Goal: Task Accomplishment & Management: Manage account settings

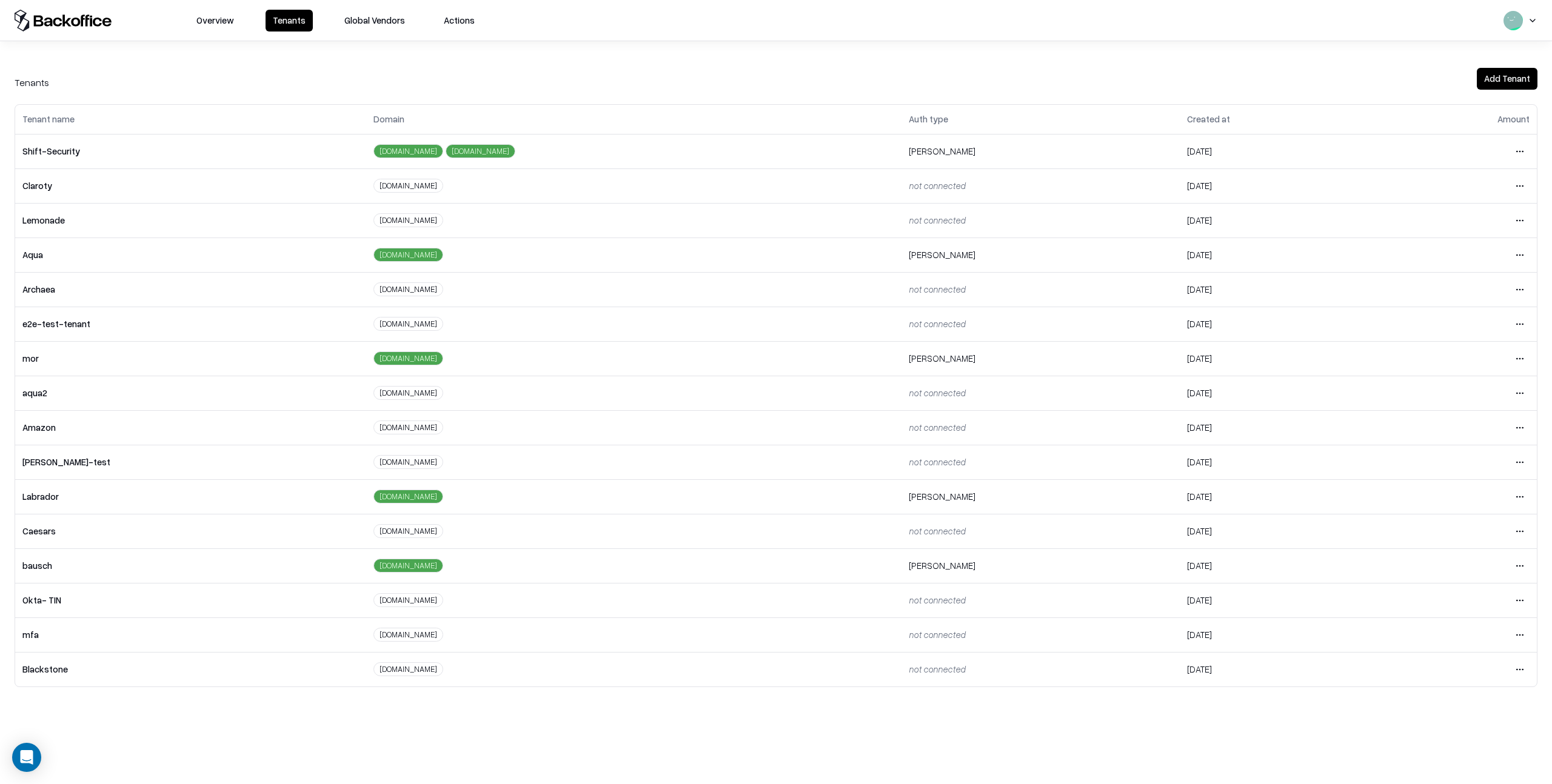
click at [1519, 566] on html "Overview Tenants Global Vendors Actions Tenants Add Tenant Tenant name Domain A…" at bounding box center [776, 392] width 1552 height 784
click at [1446, 666] on div "Login to tenant" at bounding box center [1469, 667] width 131 height 24
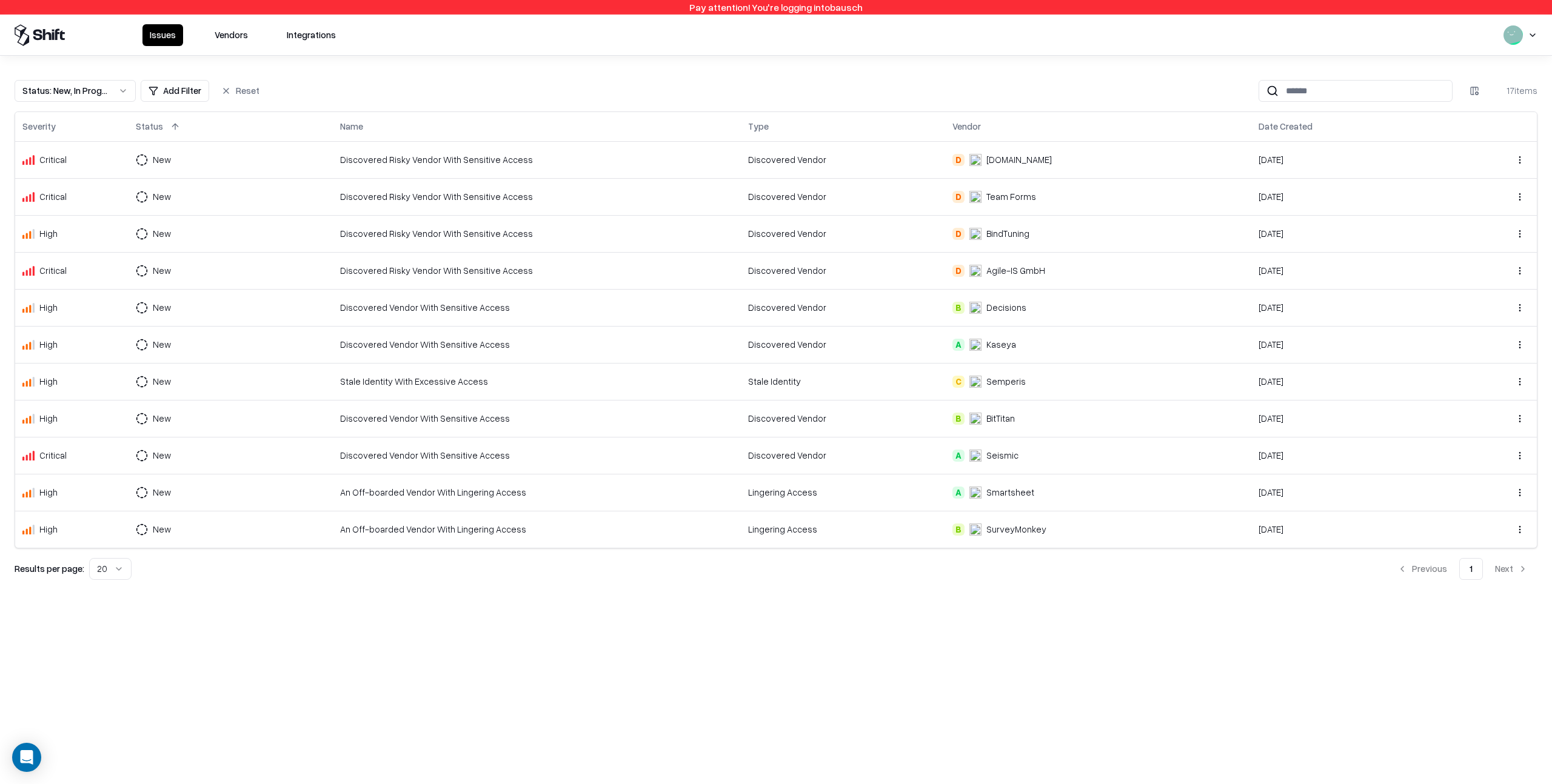
click at [118, 567] on html "Pay attention! You're logging into bausch Issues Vendors Integrations Status : …" at bounding box center [776, 392] width 1552 height 784
click at [194, 589] on html "Pay attention! You're logging into bausch Issues Vendors Integrations Status : …" at bounding box center [776, 392] width 1552 height 784
click at [200, 588] on div "Status : New, In Progress Add Filter Reset 17 items Severity Status Name Type V…" at bounding box center [776, 324] width 1552 height 538
drag, startPoint x: 25, startPoint y: 126, endPoint x: 36, endPoint y: 127, distance: 11.0
click at [55, 126] on div "Severity" at bounding box center [39, 126] width 33 height 13
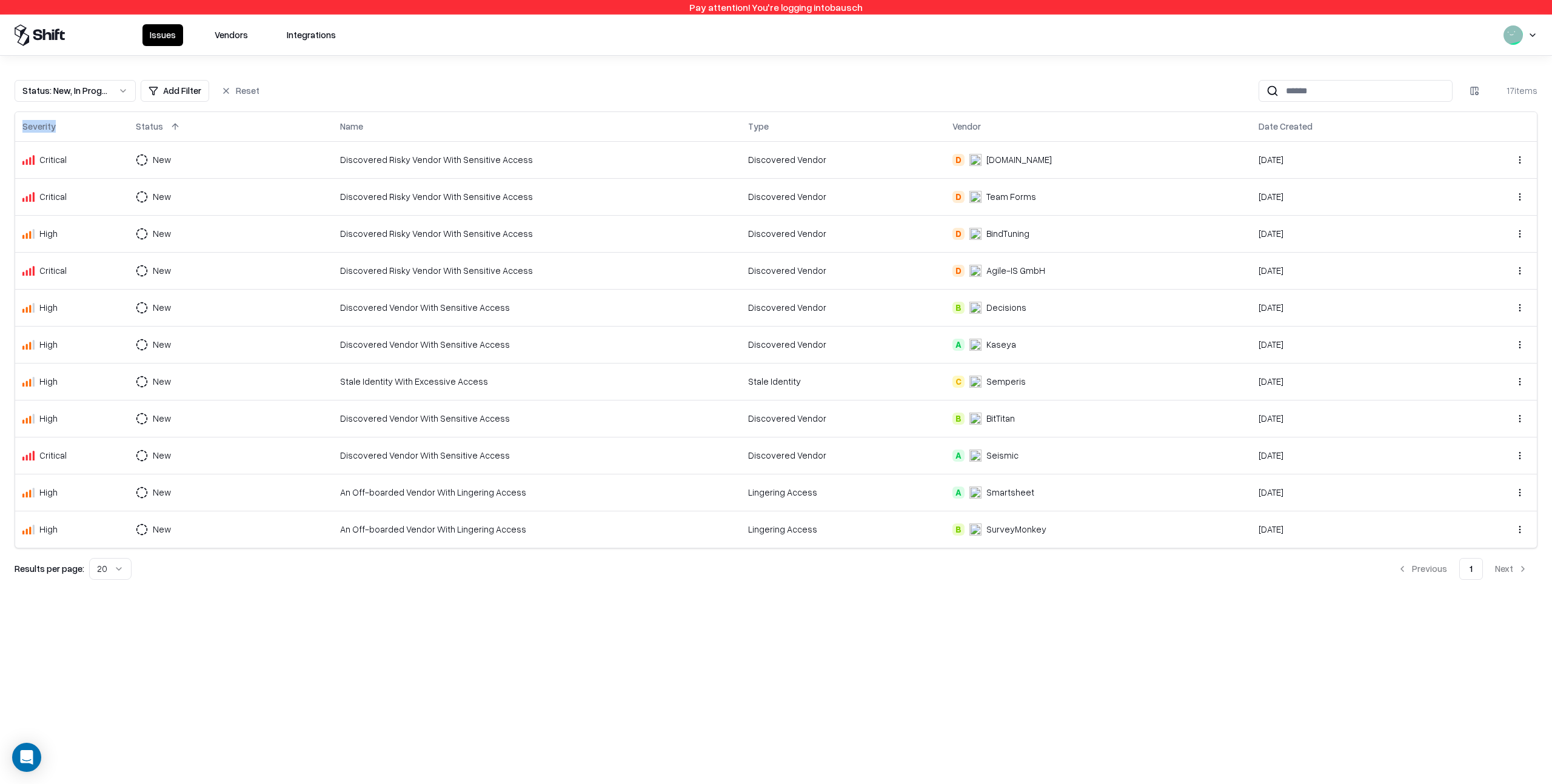
drag, startPoint x: 24, startPoint y: 126, endPoint x: 74, endPoint y: 127, distance: 50.0
click at [72, 127] on div "Severity" at bounding box center [72, 126] width 99 height 15
drag, startPoint x: 139, startPoint y: 124, endPoint x: 179, endPoint y: 126, distance: 40.0
click at [179, 126] on div "Status" at bounding box center [230, 126] width 190 height 15
drag, startPoint x: 354, startPoint y: 126, endPoint x: 397, endPoint y: 126, distance: 43.0
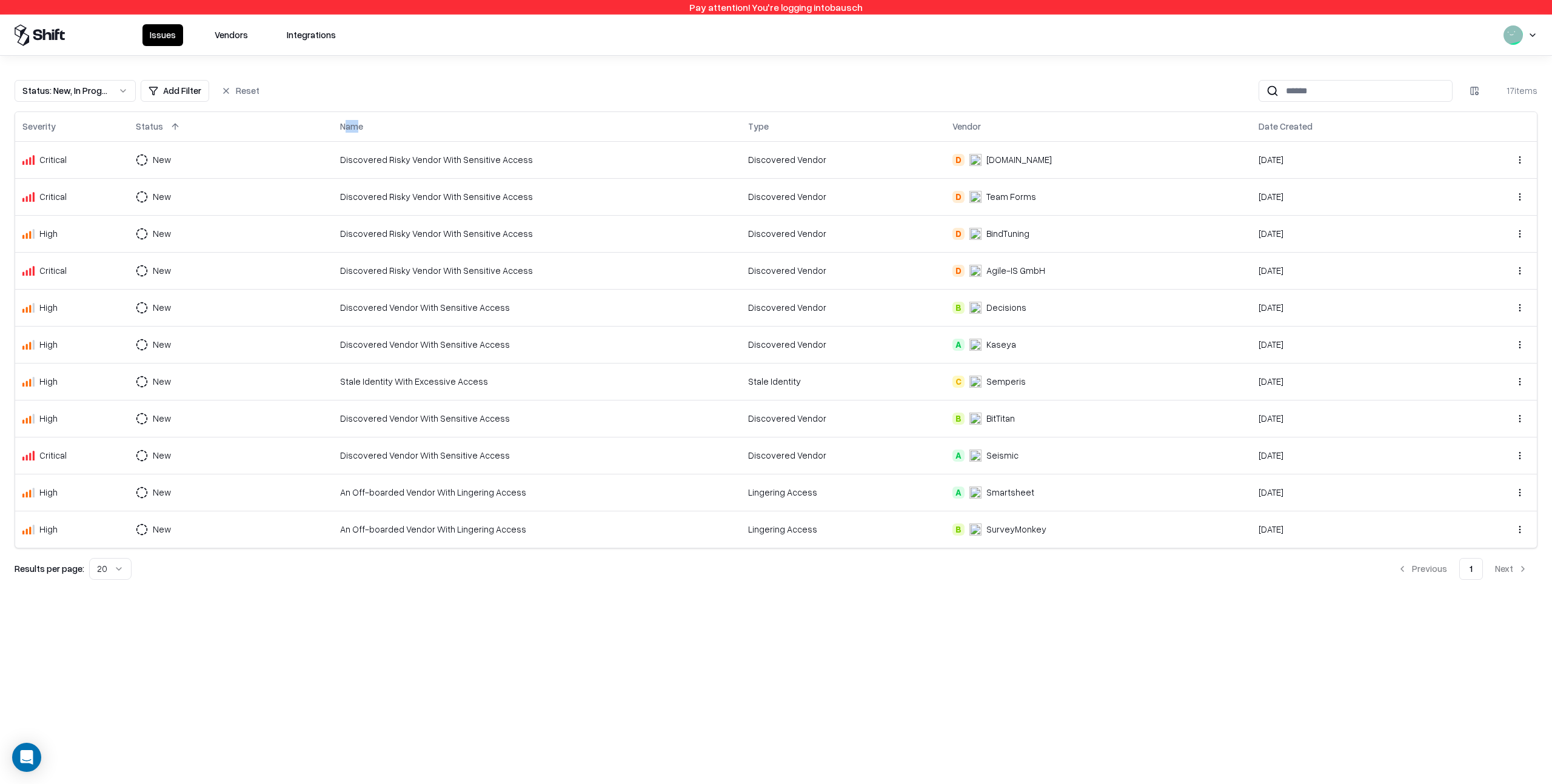
click at [354, 126] on div "Name" at bounding box center [351, 126] width 23 height 13
click at [427, 126] on div "Name" at bounding box center [536, 126] width 394 height 15
click at [229, 35] on button "Vendors" at bounding box center [231, 35] width 48 height 22
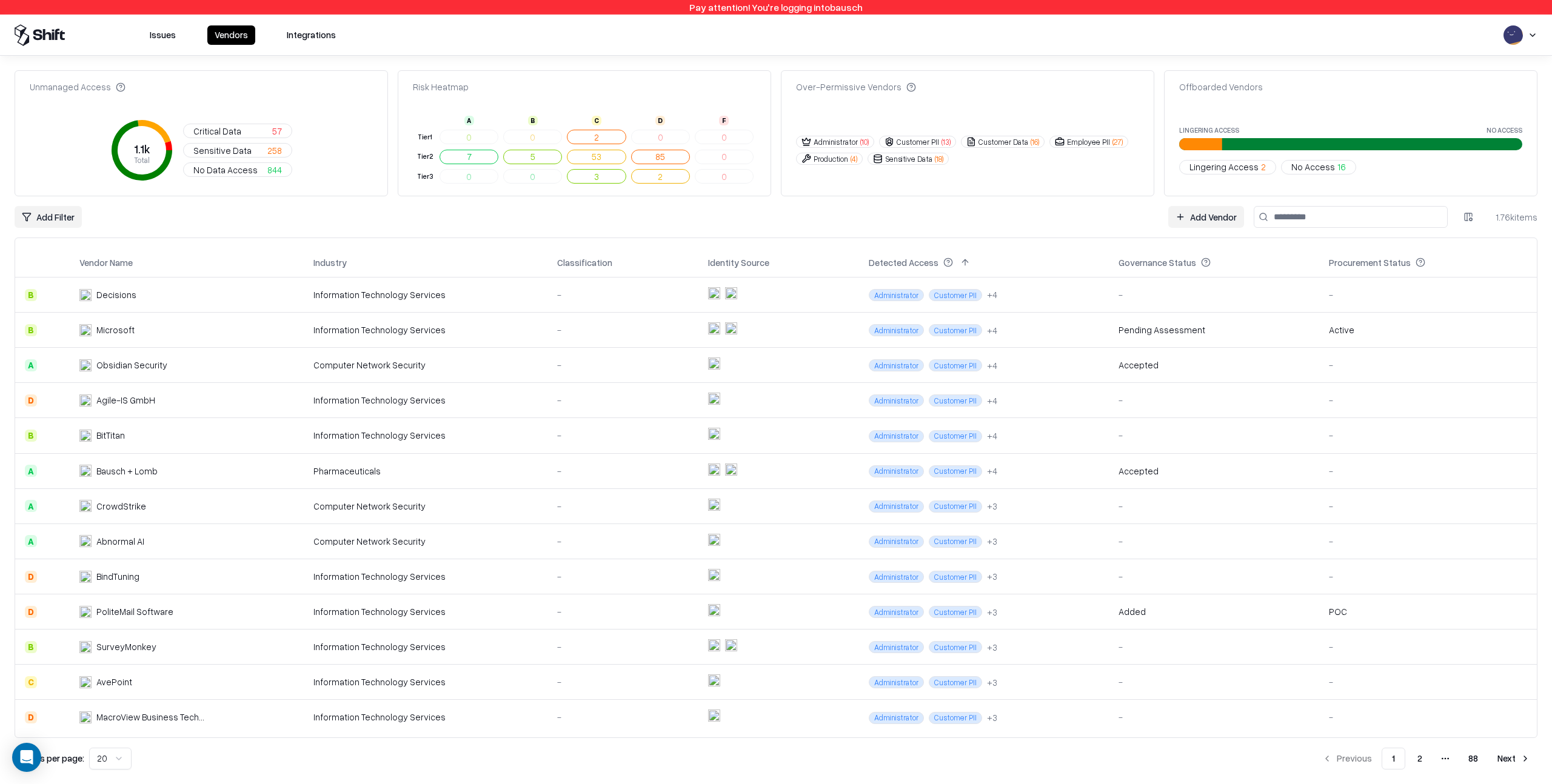
click at [314, 37] on button "Integrations" at bounding box center [311, 35] width 64 height 19
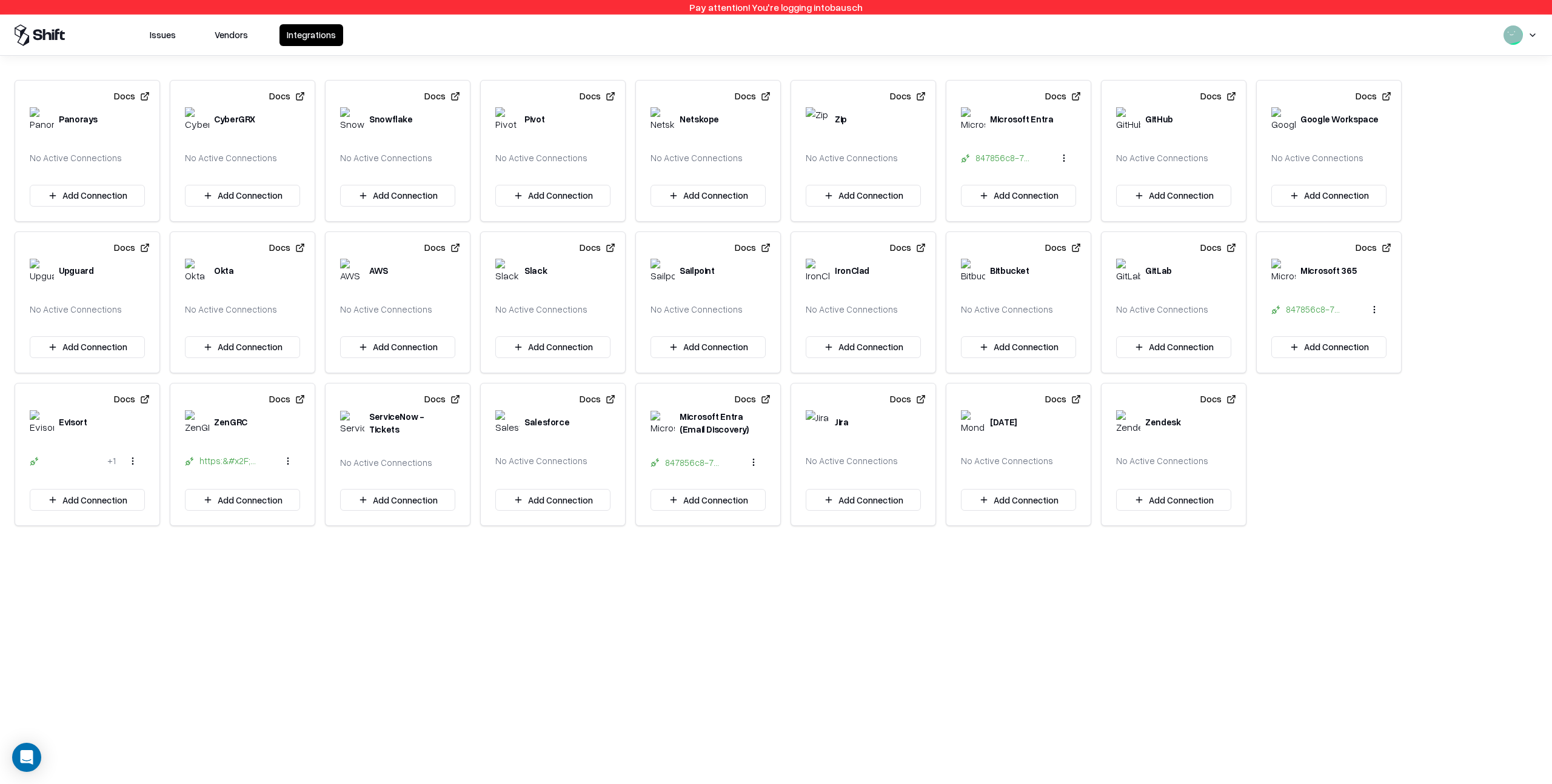
click at [229, 34] on button "Vendors" at bounding box center [231, 35] width 48 height 22
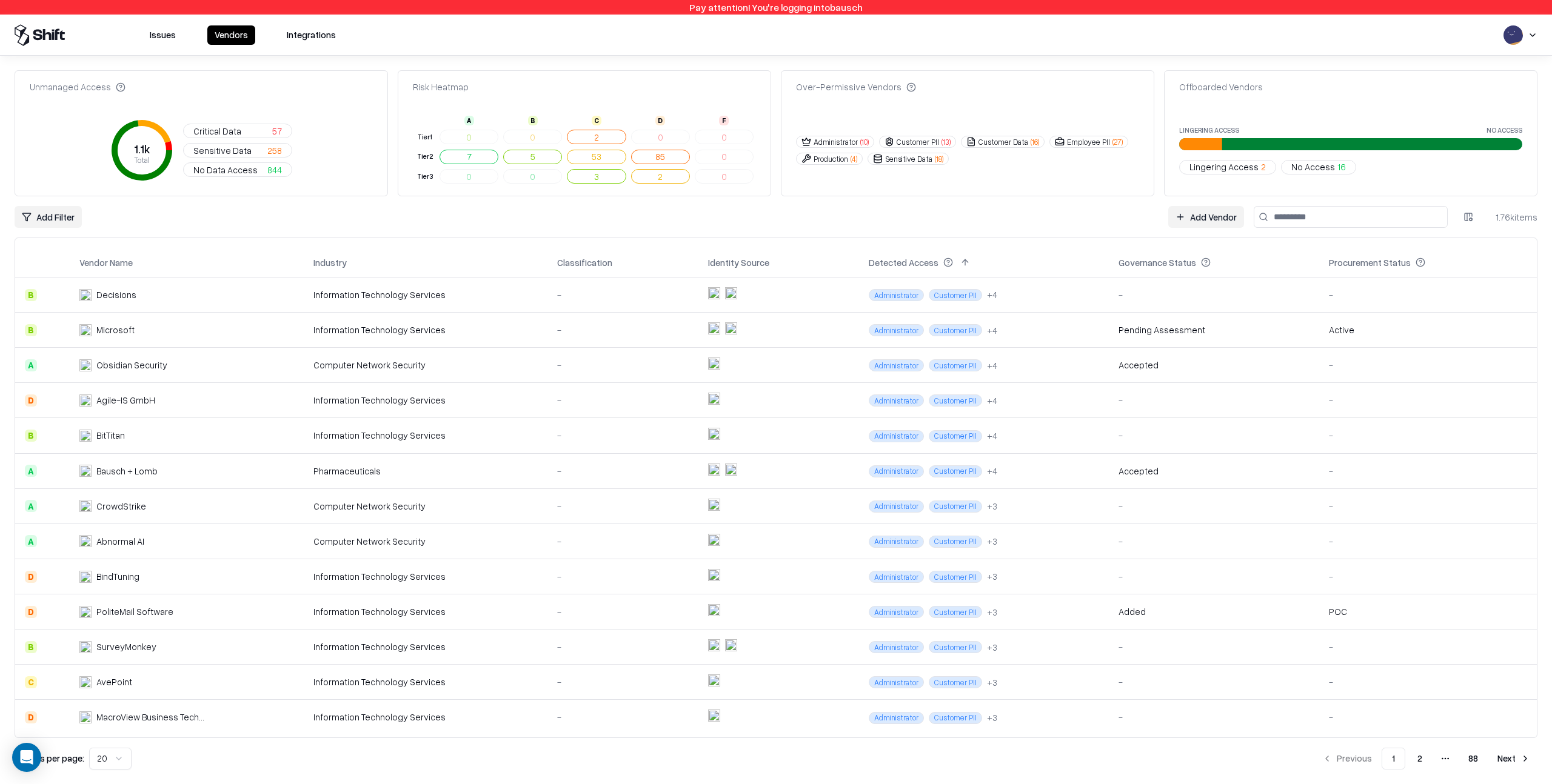
click at [166, 35] on button "Issues" at bounding box center [163, 35] width 41 height 19
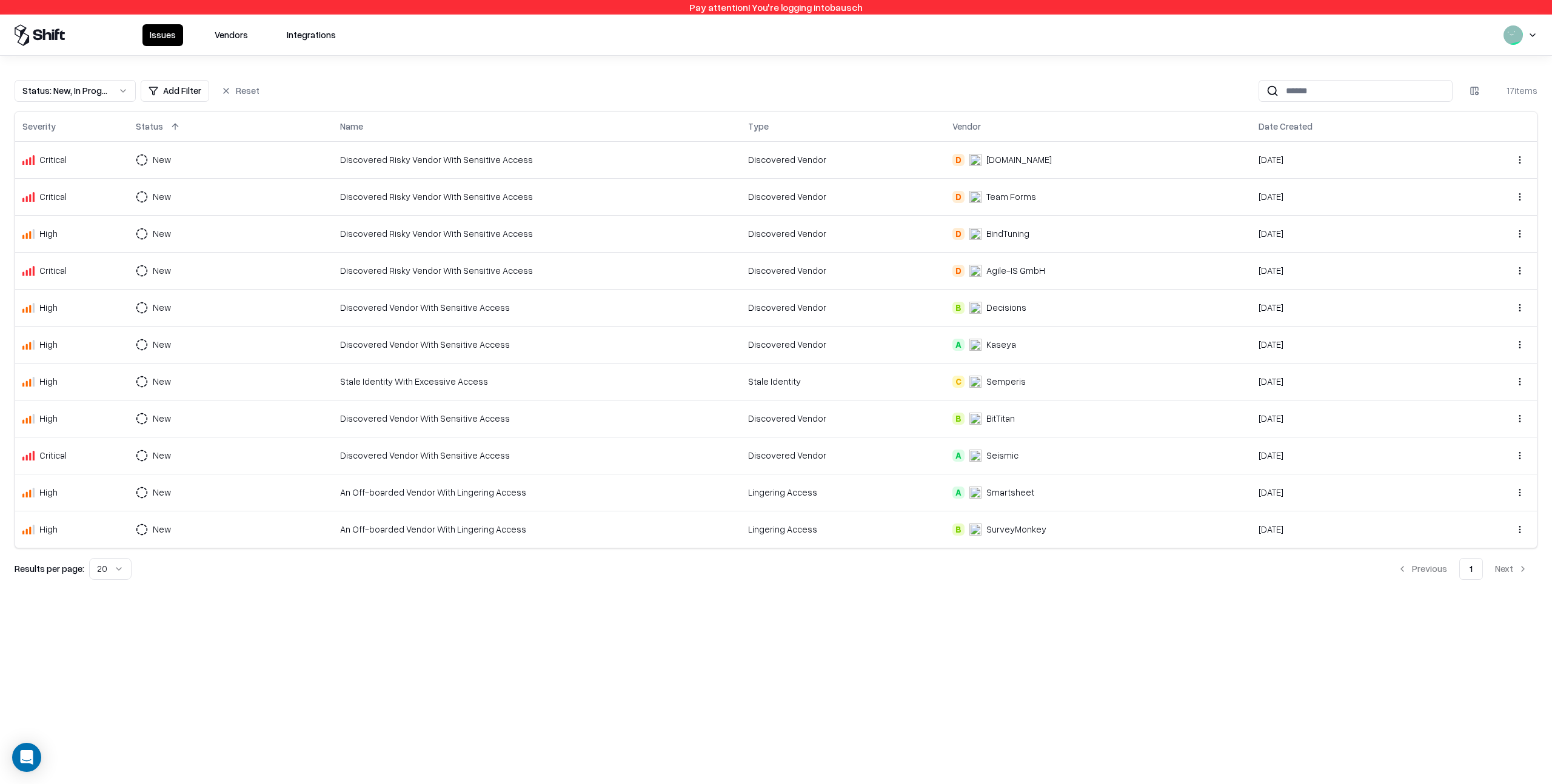
click at [125, 89] on button "Status : New, In Progress" at bounding box center [75, 91] width 121 height 22
click at [124, 89] on html "Pay attention! You're logging into bausch Issues Vendors Integrations Status : …" at bounding box center [776, 392] width 1552 height 784
click at [120, 89] on button "Status : New, In Progress" at bounding box center [75, 91] width 121 height 22
click at [120, 90] on html "Pay attention! You're logging into bausch Issues Vendors Integrations Status : …" at bounding box center [776, 392] width 1552 height 784
click at [332, 98] on div "Status : New, In Progress Add Filter Reset 17 items" at bounding box center [776, 91] width 1523 height 22
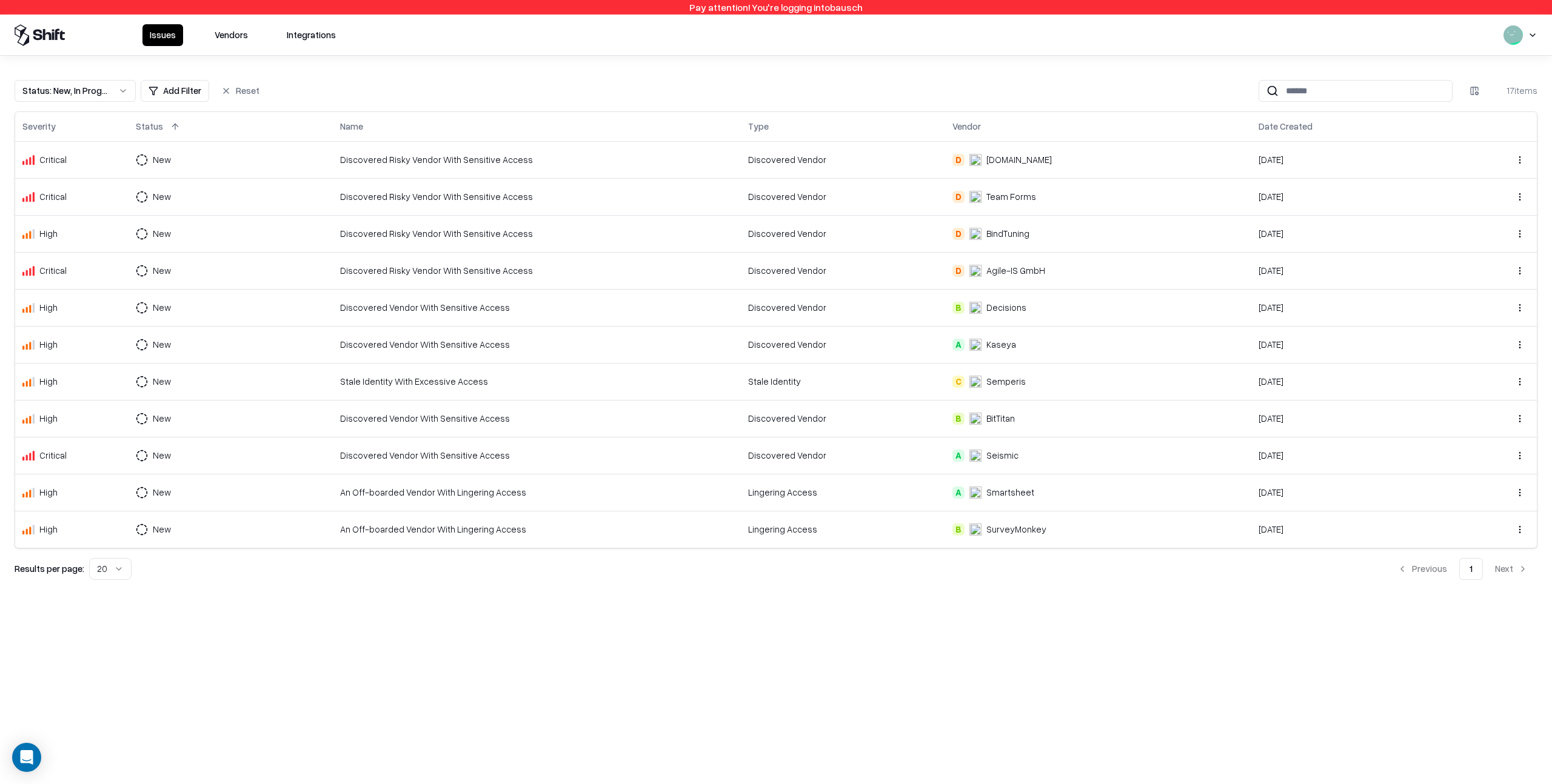
click at [999, 164] on div "[DOMAIN_NAME]" at bounding box center [1019, 159] width 66 height 13
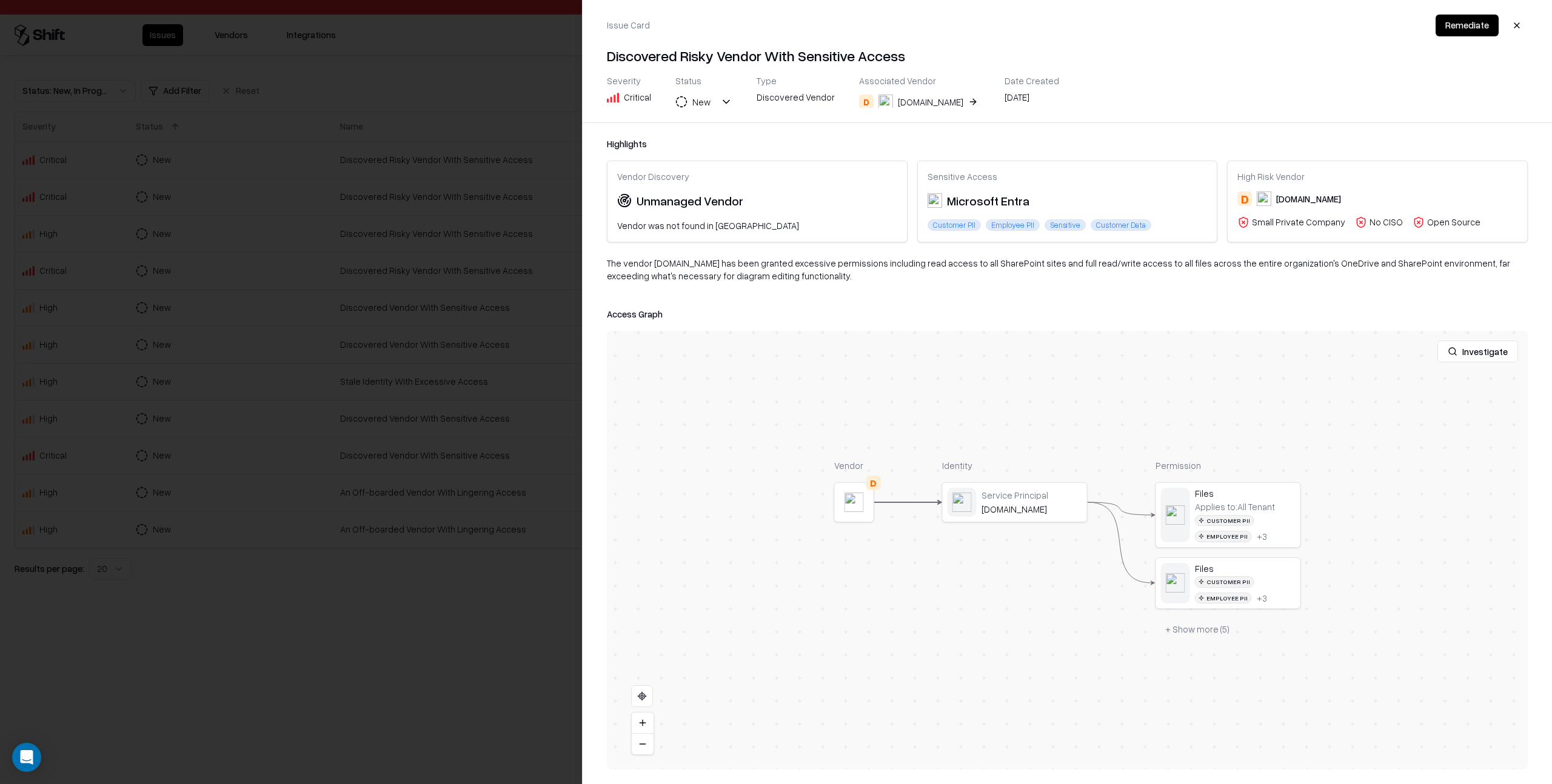
click at [859, 101] on div "D" at bounding box center [866, 102] width 15 height 15
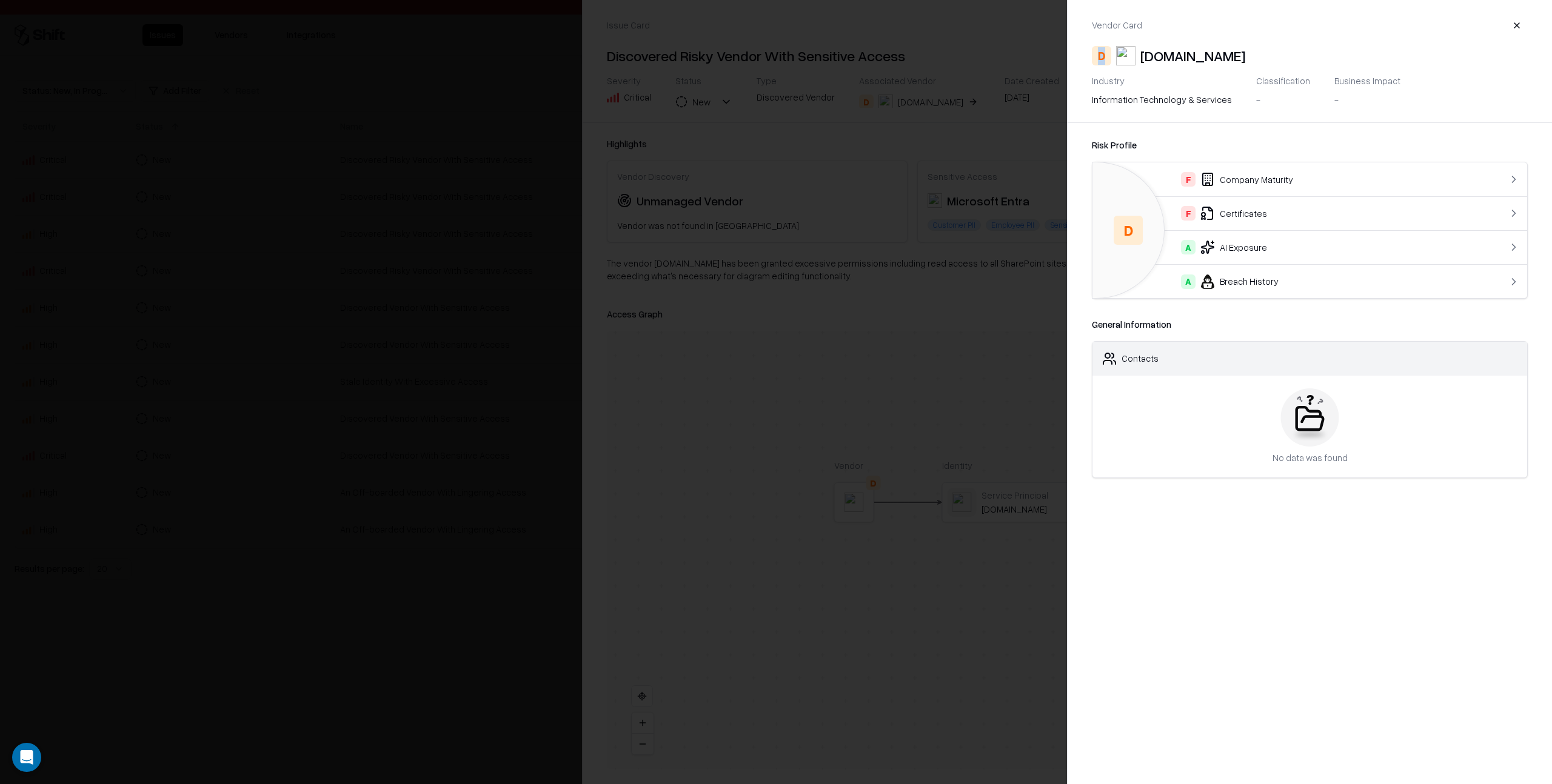
drag, startPoint x: 1098, startPoint y: 53, endPoint x: 1106, endPoint y: 54, distance: 8.1
click at [1106, 54] on div "D" at bounding box center [1101, 55] width 19 height 19
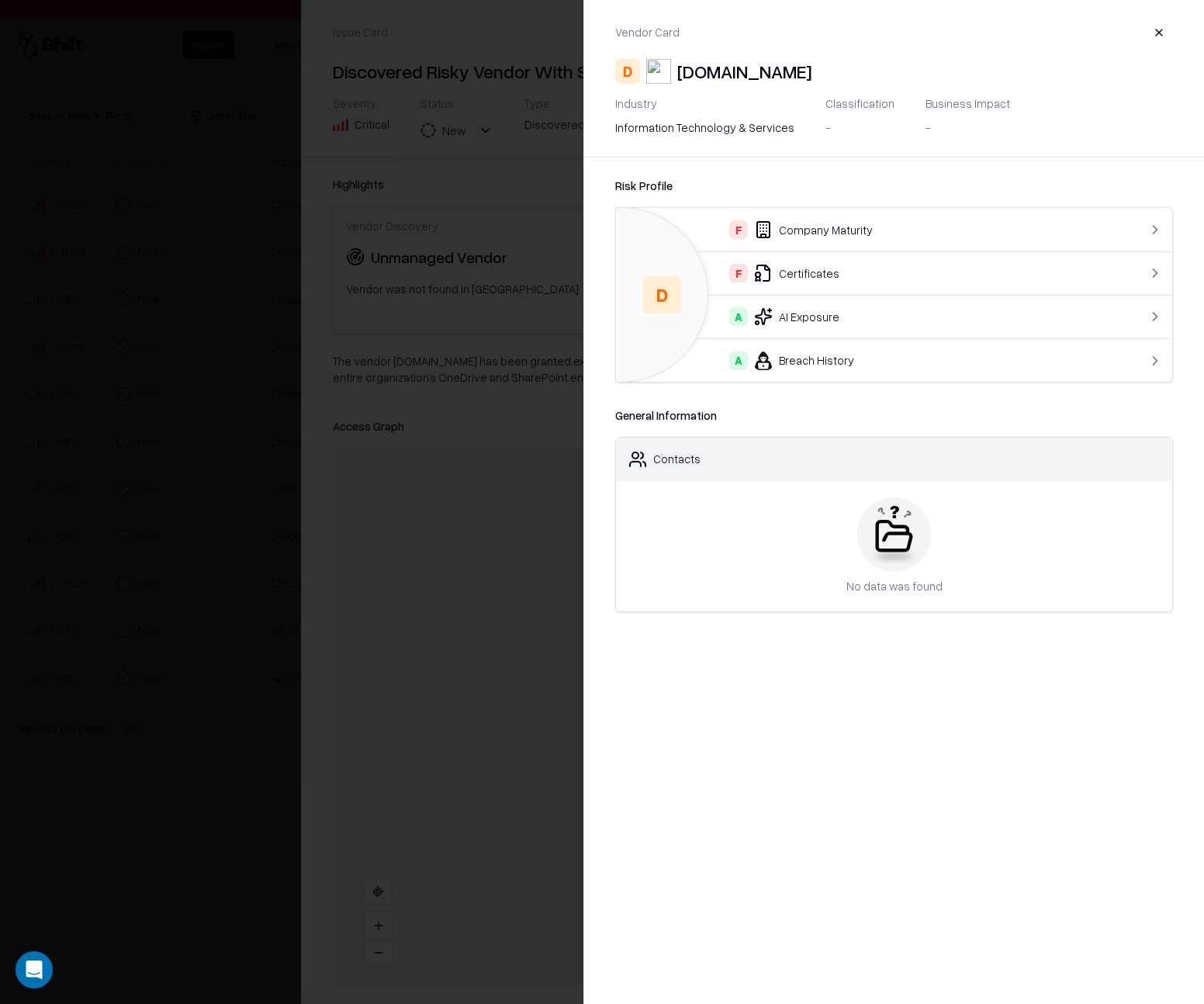
click at [790, 318] on div "A AI Exposure" at bounding box center [862, 317] width 468 height 19
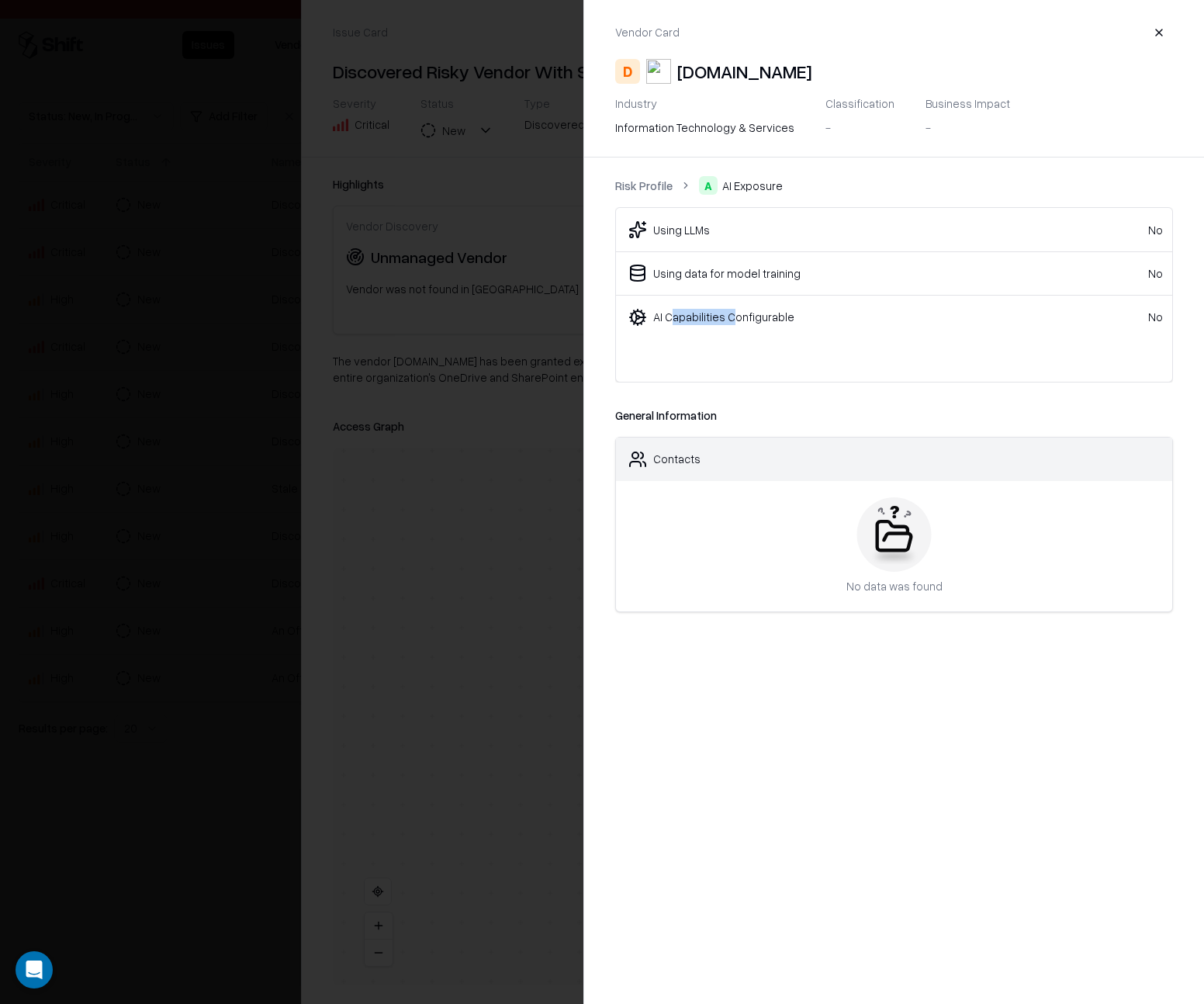
drag, startPoint x: 670, startPoint y: 317, endPoint x: 707, endPoint y: 316, distance: 37.0
click at [726, 315] on div "AI Capabilities Configurable" at bounding box center [723, 317] width 141 height 17
click at [1161, 31] on button "button" at bounding box center [1159, 33] width 28 height 28
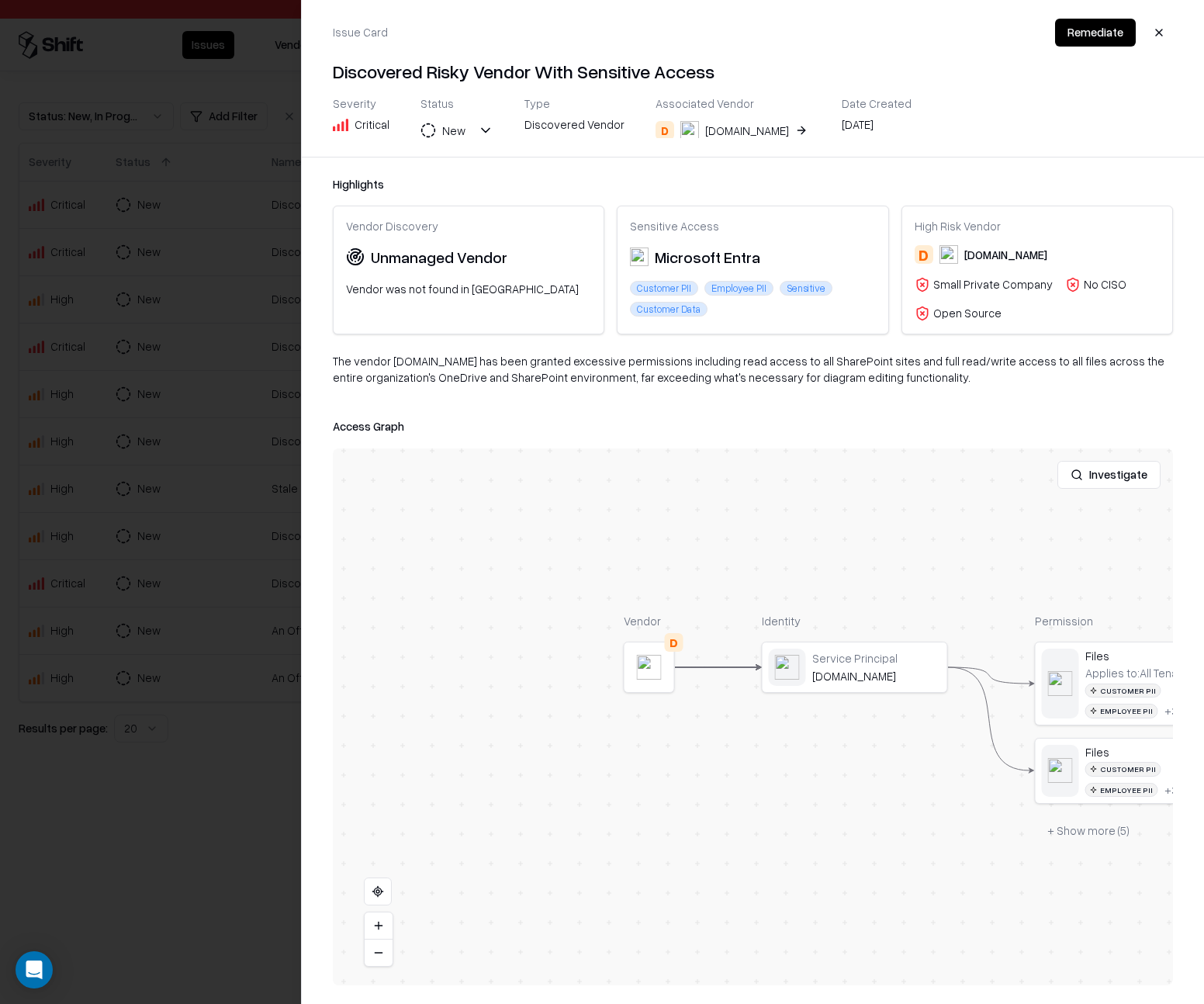
click at [1157, 32] on button "button" at bounding box center [1159, 33] width 28 height 28
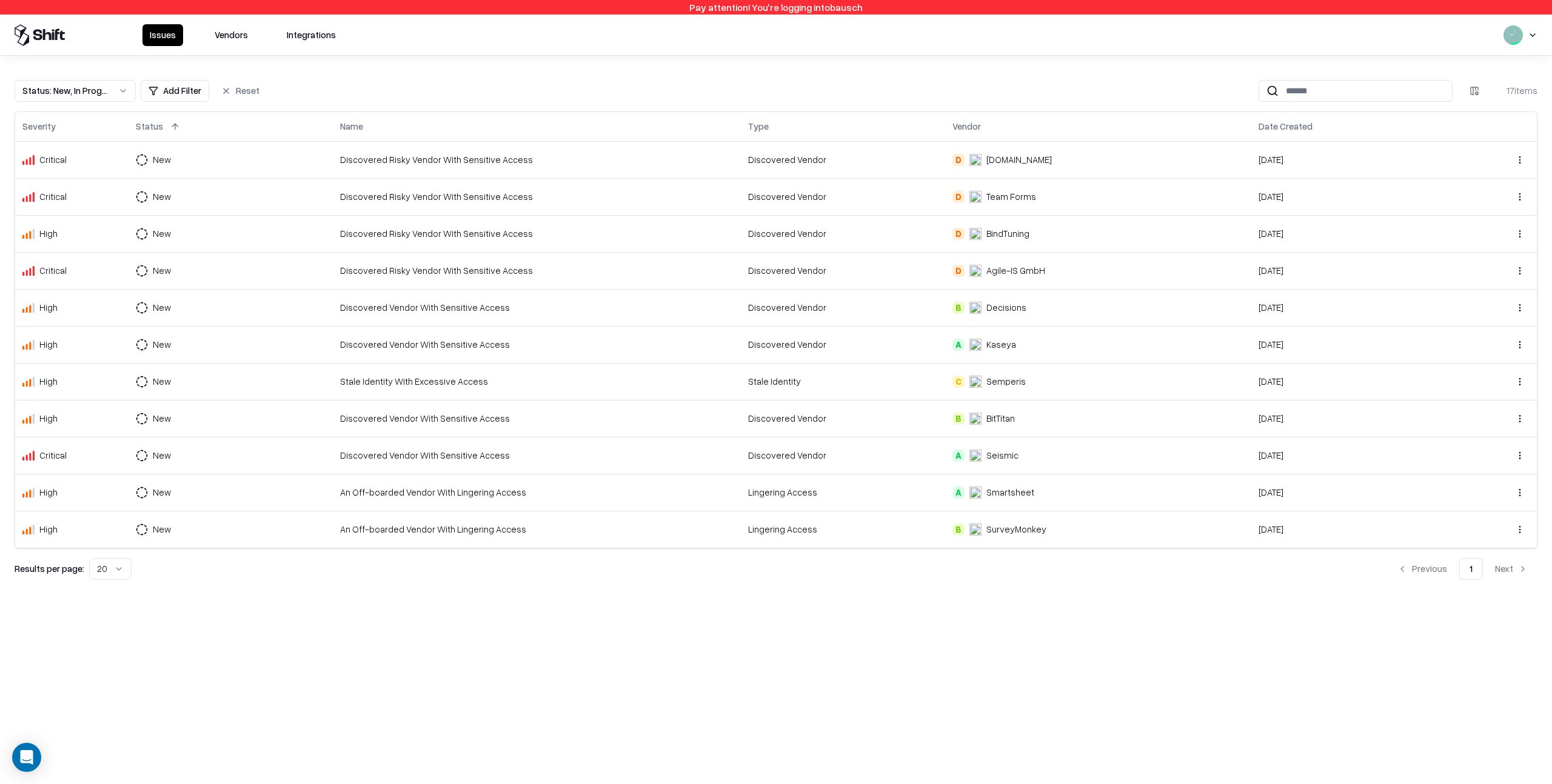
click at [263, 160] on td "New" at bounding box center [230, 159] width 204 height 37
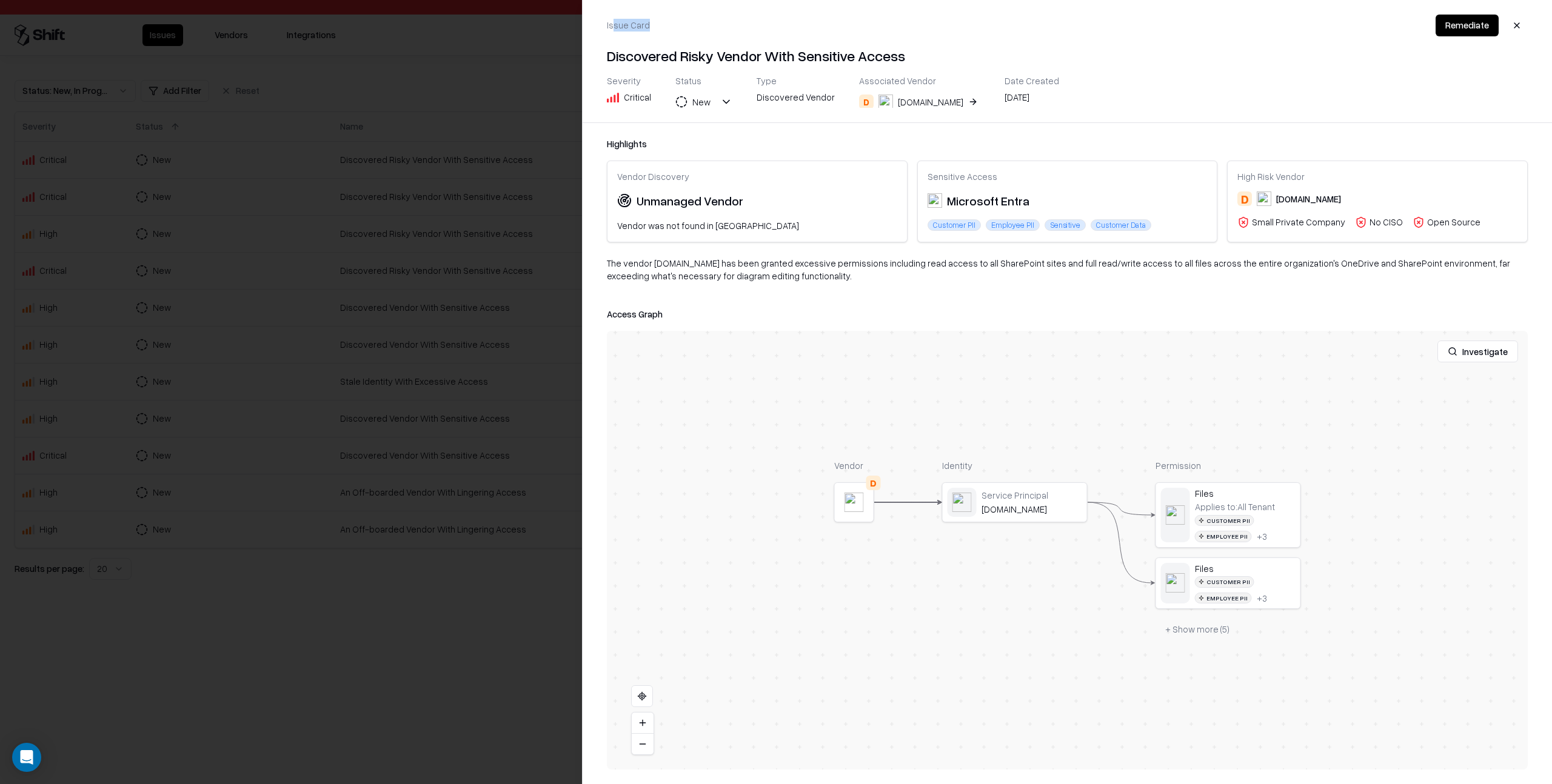
drag, startPoint x: 619, startPoint y: 26, endPoint x: 687, endPoint y: 34, distance: 68.5
click at [658, 30] on div "Issue Card Remediate" at bounding box center [1067, 25] width 921 height 22
click at [692, 34] on div "Issue Card Remediate" at bounding box center [1067, 25] width 921 height 22
click at [726, 101] on button "New" at bounding box center [704, 102] width 57 height 22
click at [724, 101] on button "New" at bounding box center [704, 102] width 57 height 22
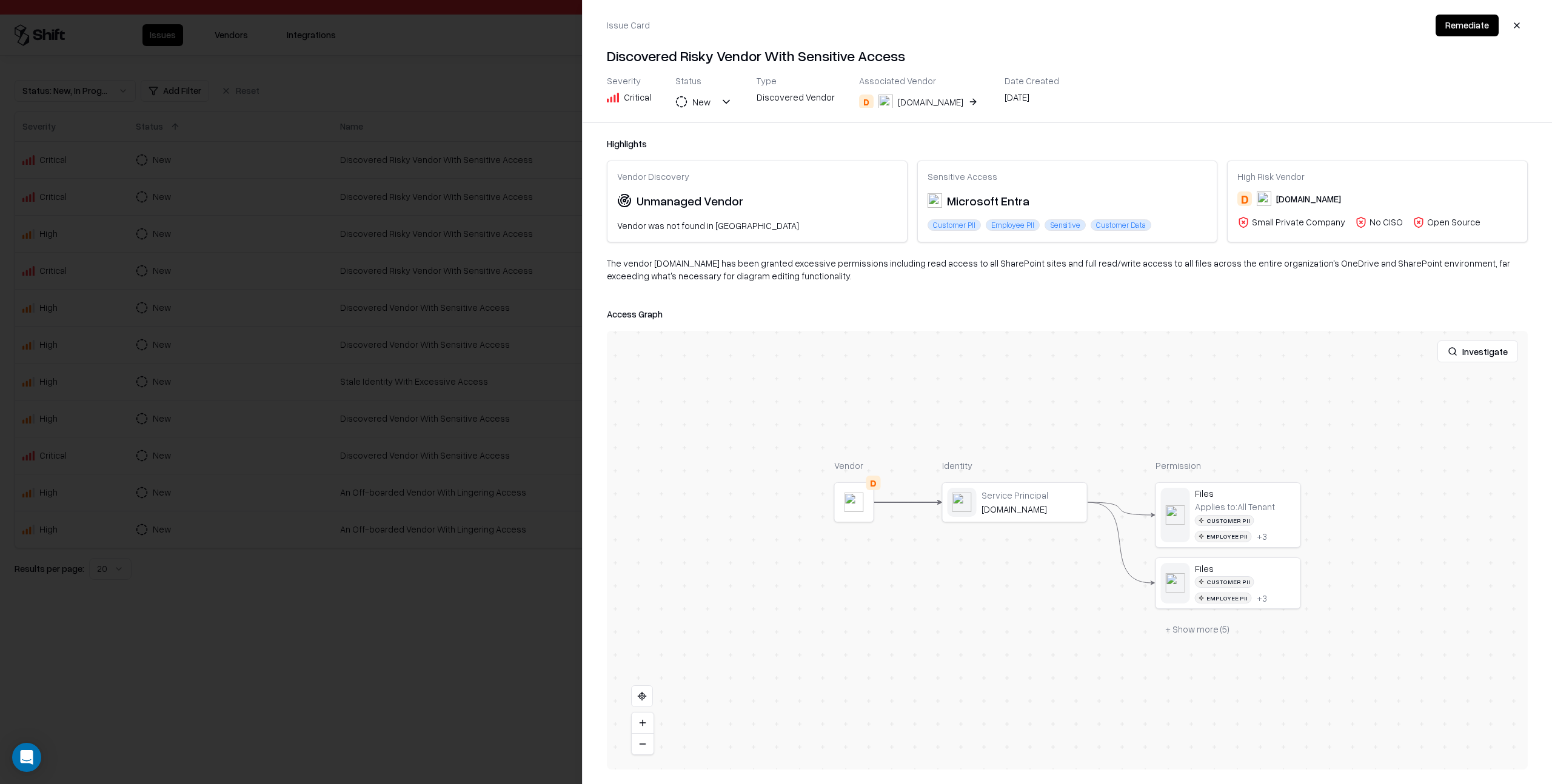
drag, startPoint x: 638, startPoint y: 95, endPoint x: 627, endPoint y: 98, distance: 11.4
click at [638, 95] on div "Critical" at bounding box center [637, 97] width 27 height 13
drag, startPoint x: 623, startPoint y: 98, endPoint x: 686, endPoint y: 104, distance: 63.3
click at [658, 101] on div "Severity Critical Status New Type Discovered Vendor Associated Vendor D [DOMAIN…" at bounding box center [833, 92] width 452 height 32
click at [701, 102] on div "New" at bounding box center [702, 102] width 18 height 13
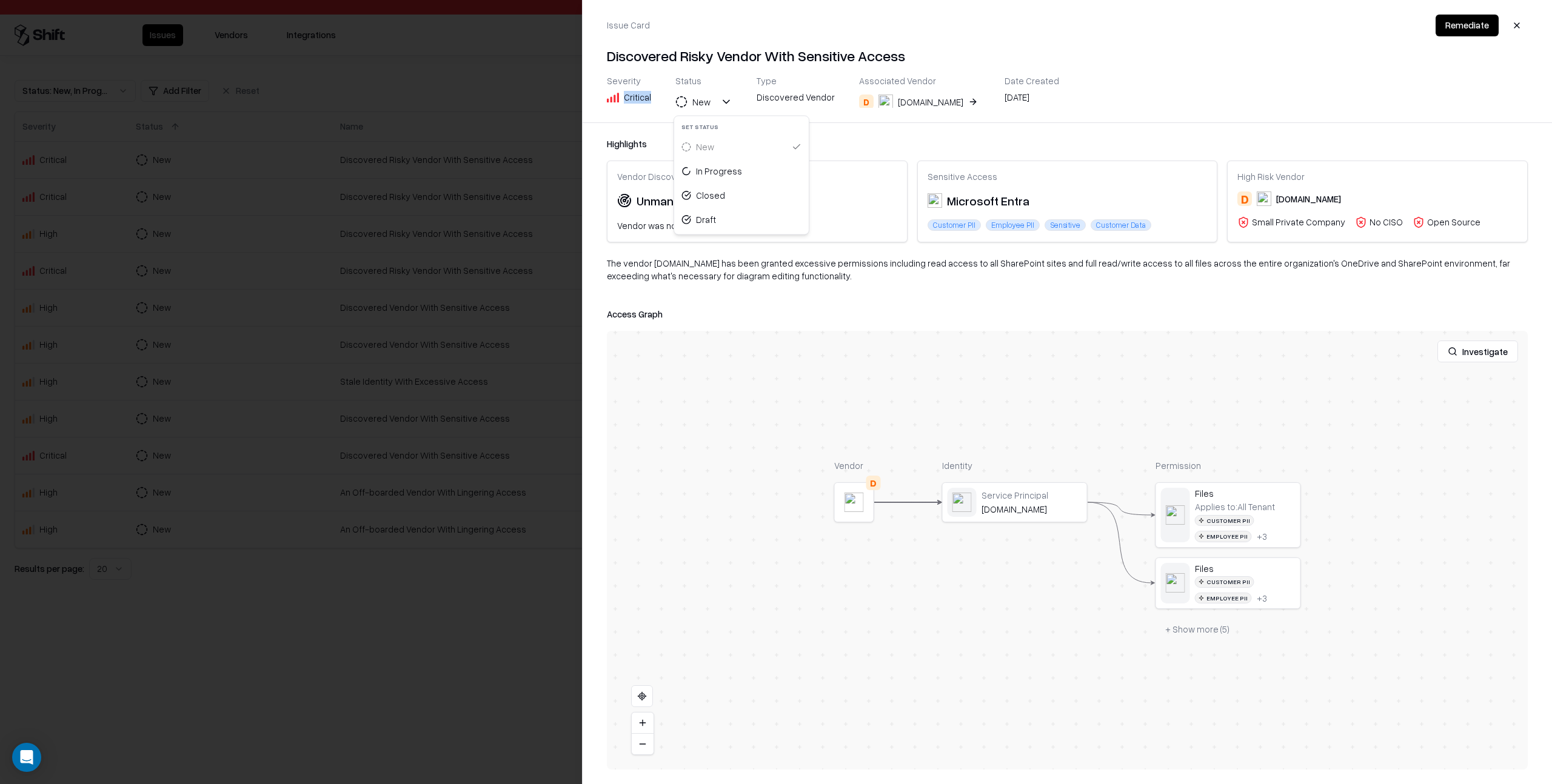
click at [701, 103] on div "New" at bounding box center [702, 102] width 18 height 13
click at [724, 138] on div "Highlights" at bounding box center [1067, 144] width 921 height 13
click at [556, 72] on div at bounding box center [776, 392] width 1552 height 784
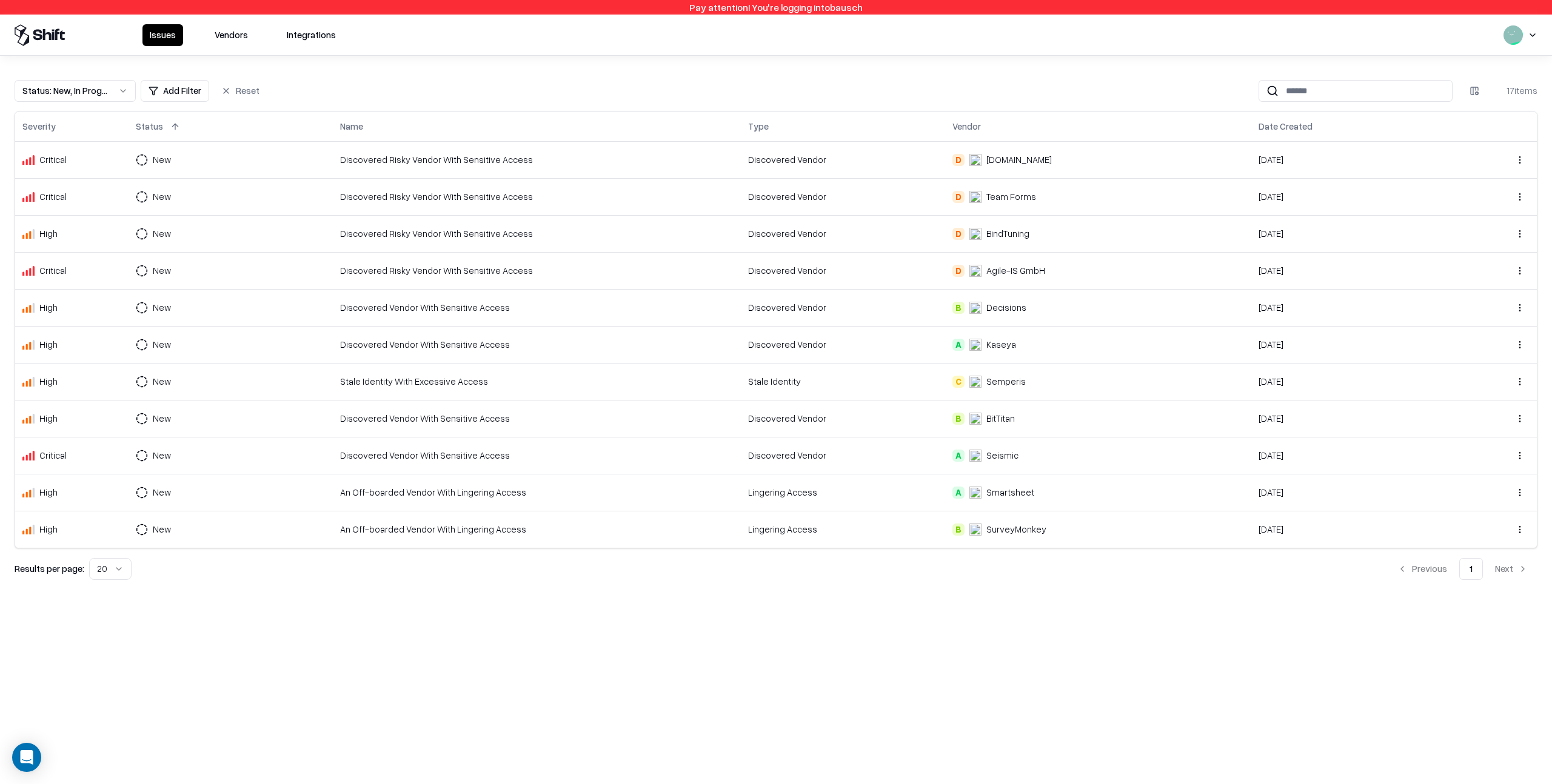
click at [579, 196] on div "Discovered Risky Vendor With Sensitive Access" at bounding box center [536, 196] width 394 height 13
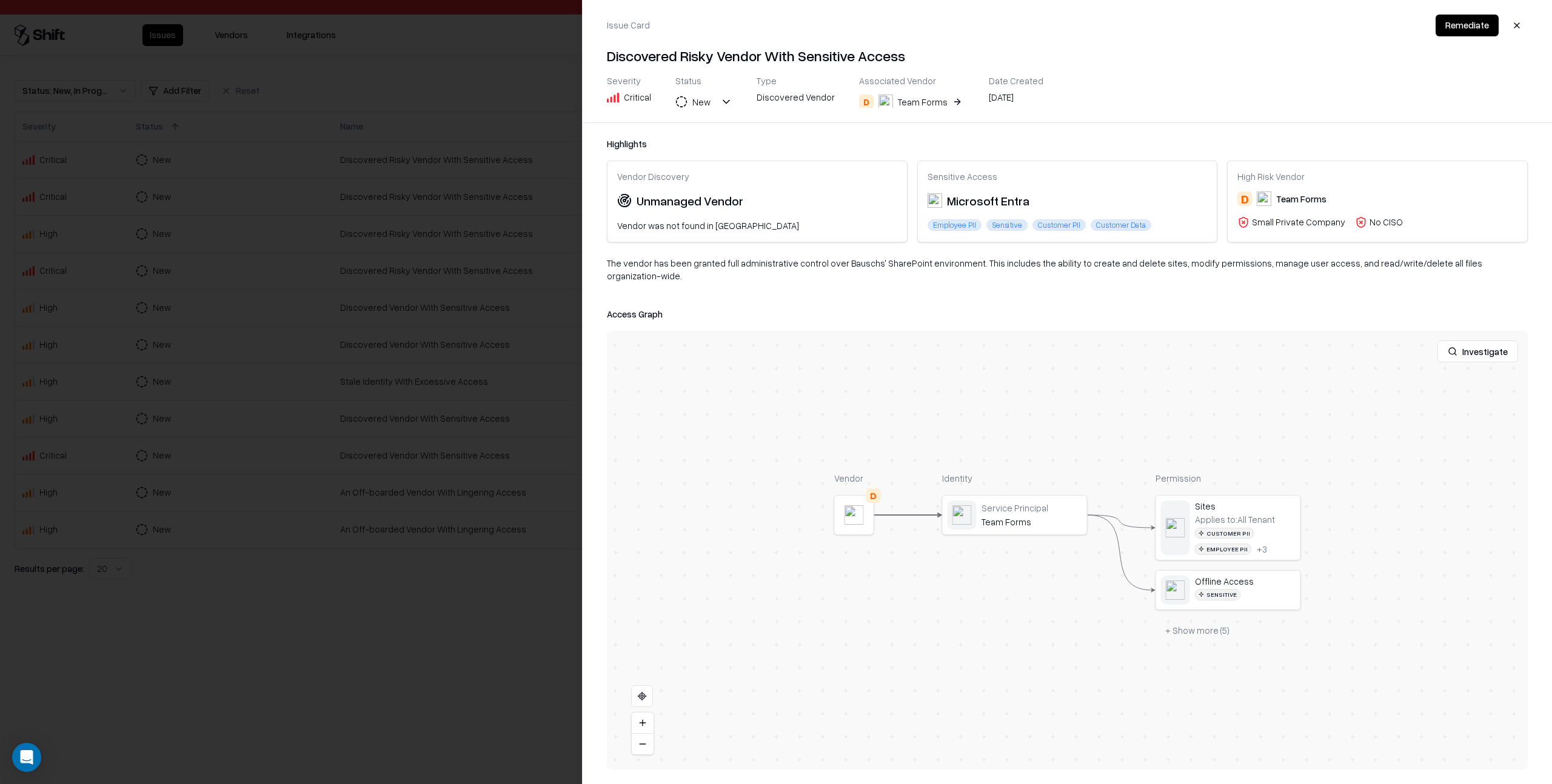
click at [519, 217] on div at bounding box center [776, 392] width 1552 height 784
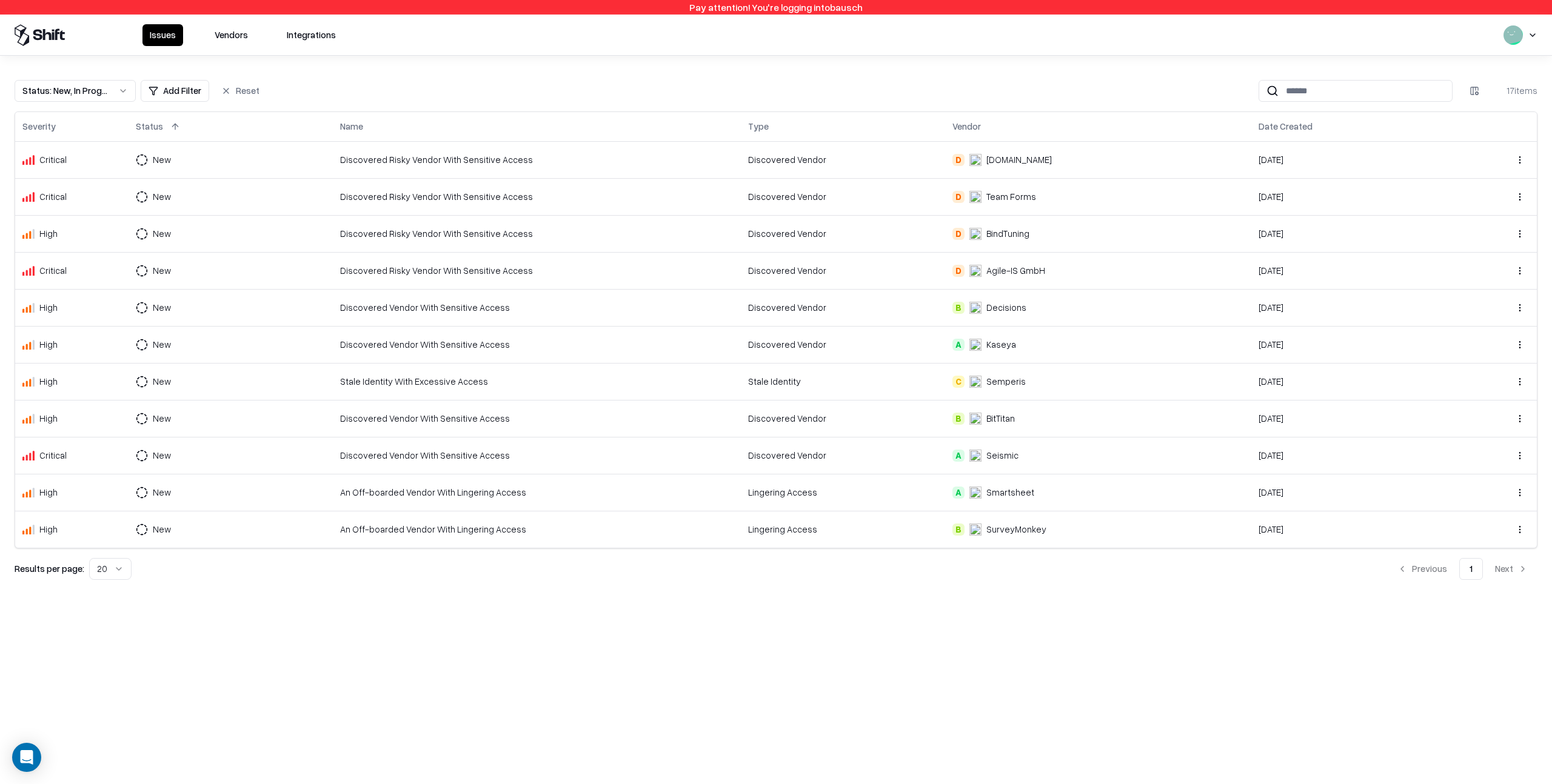
click at [552, 303] on div "Discovered Vendor With Sensitive Access" at bounding box center [536, 307] width 394 height 13
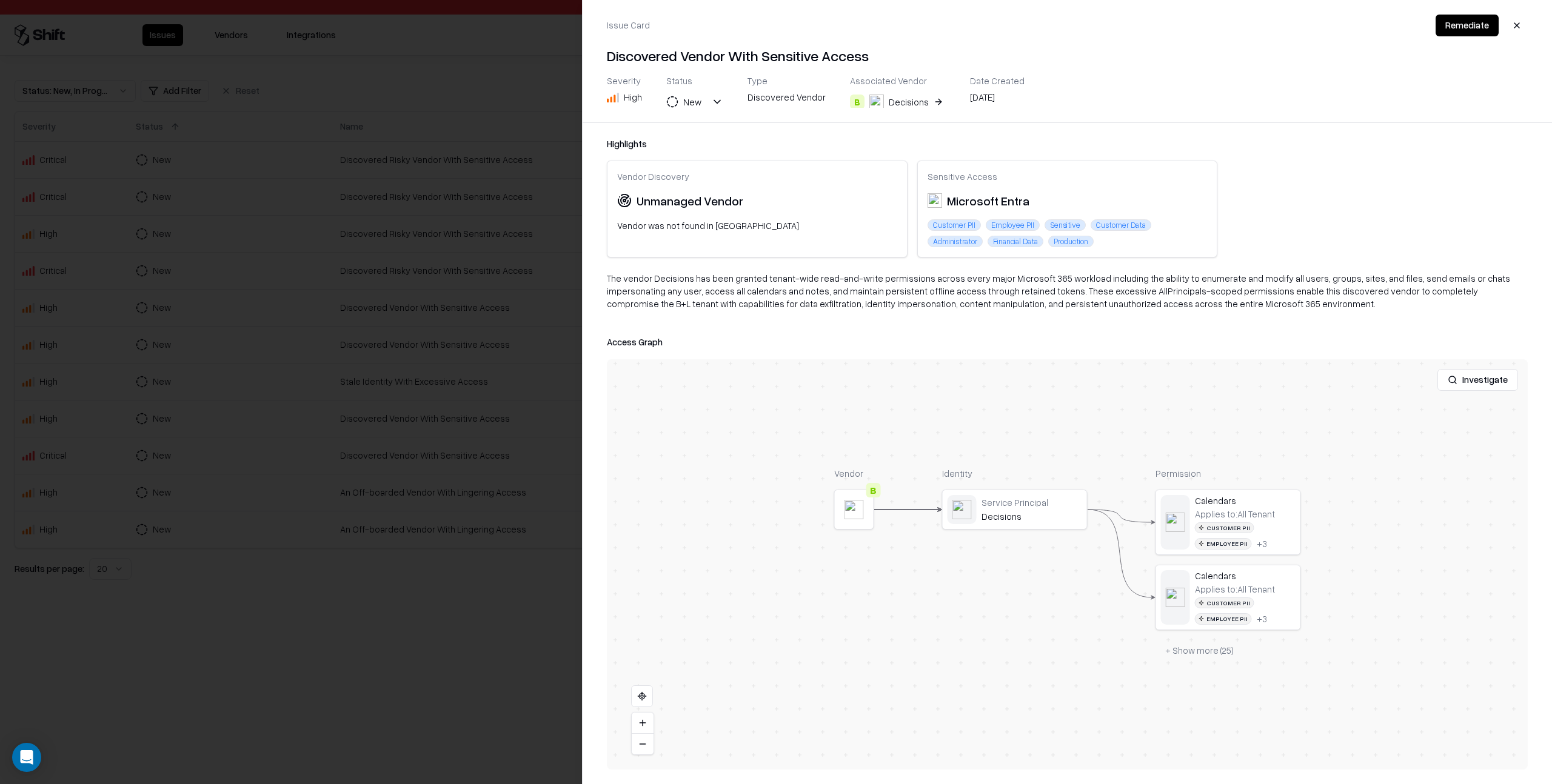
click at [1517, 22] on button "button" at bounding box center [1517, 25] width 22 height 22
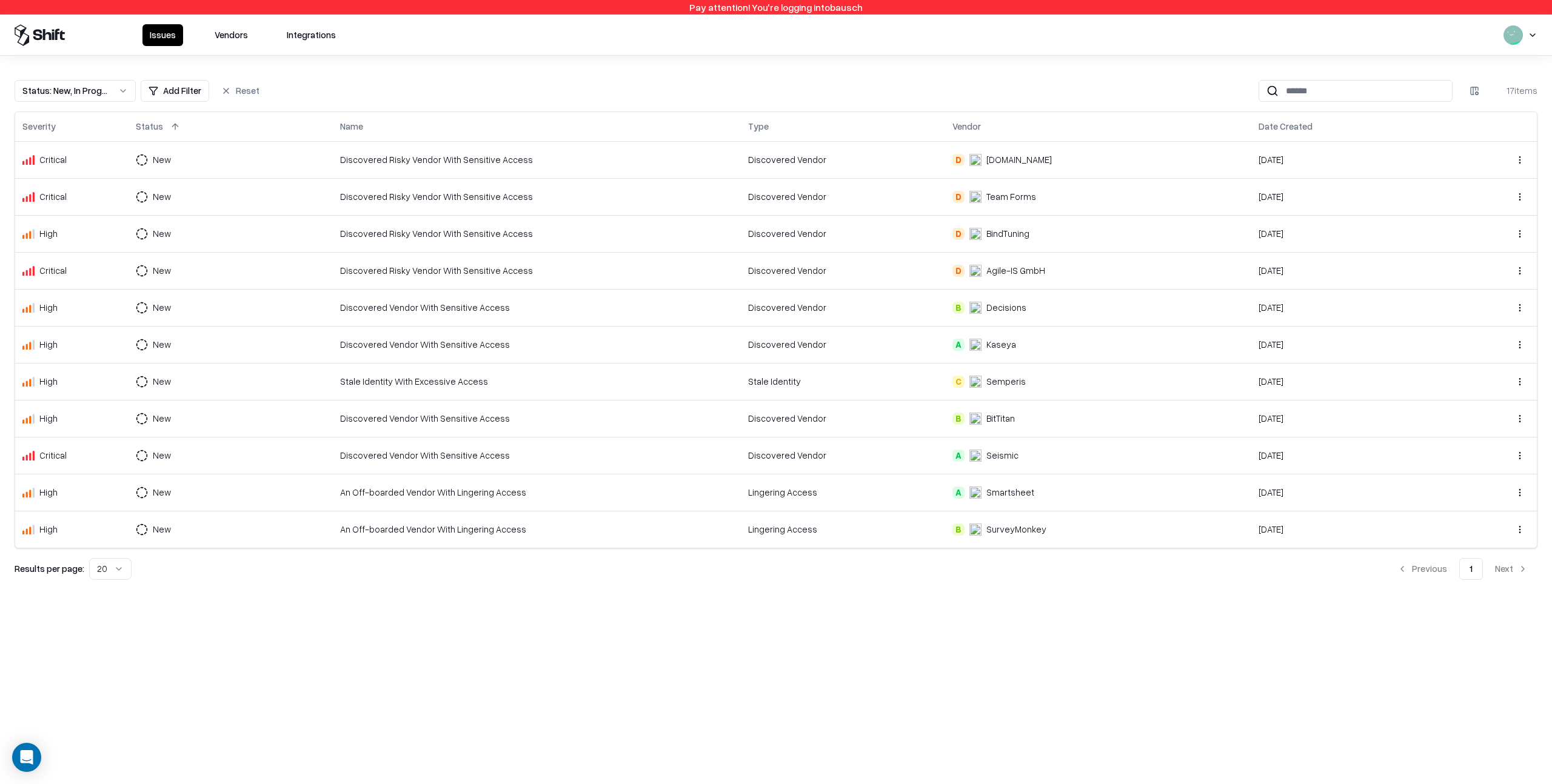
drag, startPoint x: 443, startPoint y: 93, endPoint x: 332, endPoint y: 104, distance: 111.5
click at [442, 94] on div "Status : New, In Progress Add Filter Reset 17 items" at bounding box center [776, 91] width 1523 height 22
click at [121, 89] on button "Status : New, In Progress" at bounding box center [75, 91] width 121 height 22
drag, startPoint x: 324, startPoint y: 79, endPoint x: 274, endPoint y: 89, distance: 51.0
click at [324, 80] on html "Pay attention! You're logging into bausch Issues Vendors Integrations Status : …" at bounding box center [776, 392] width 1552 height 784
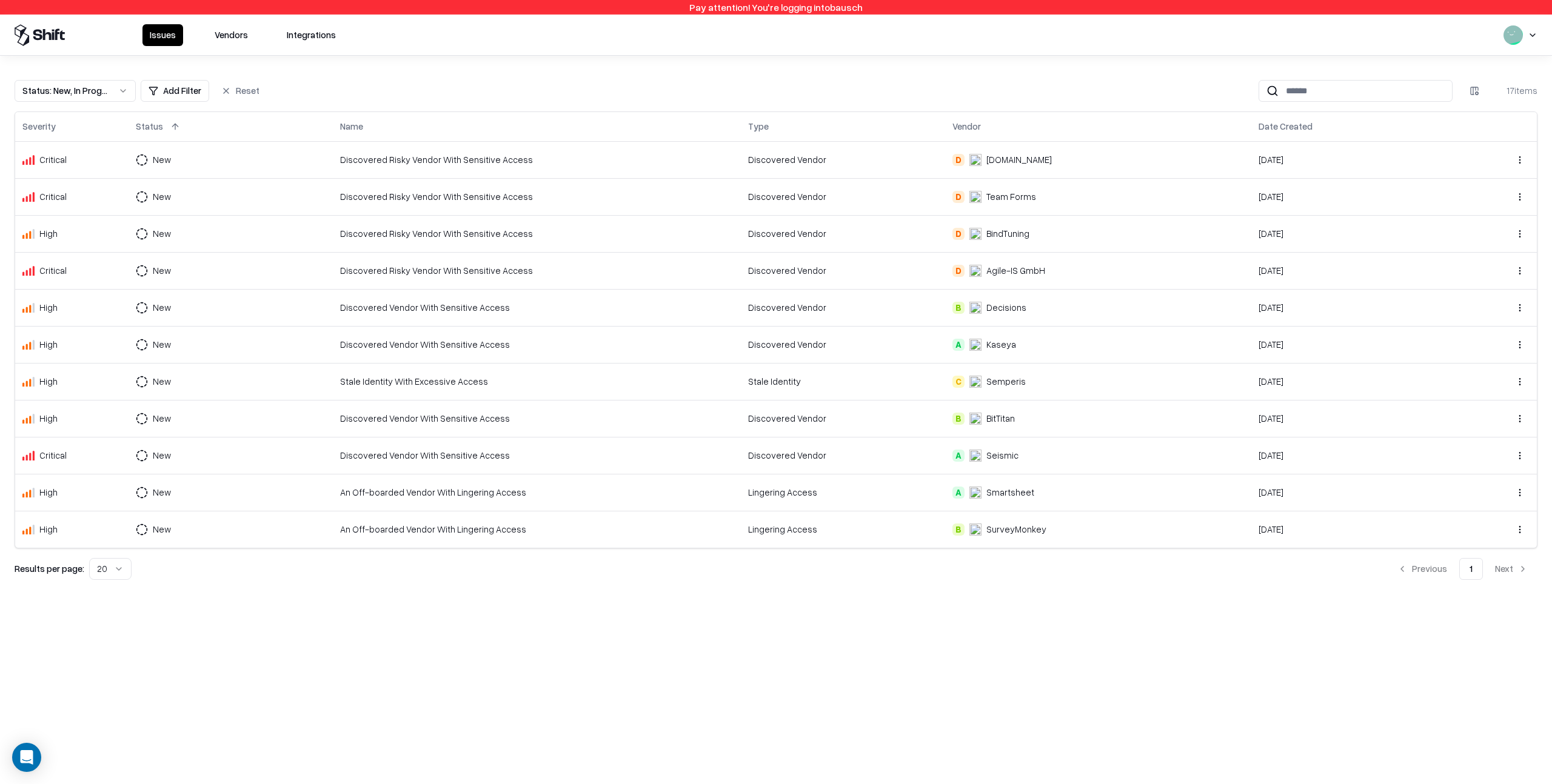
click at [175, 89] on html "Pay attention! You're logging into bausch Issues Vendors Integrations Status : …" at bounding box center [776, 392] width 1552 height 784
drag, startPoint x: 309, startPoint y: 88, endPoint x: 240, endPoint y: 90, distance: 69.0
click at [307, 89] on html "Pay attention! You're logging into bausch Issues Vendors Integrations Status : …" at bounding box center [776, 392] width 1552 height 784
click at [233, 36] on button "Vendors" at bounding box center [231, 35] width 48 height 22
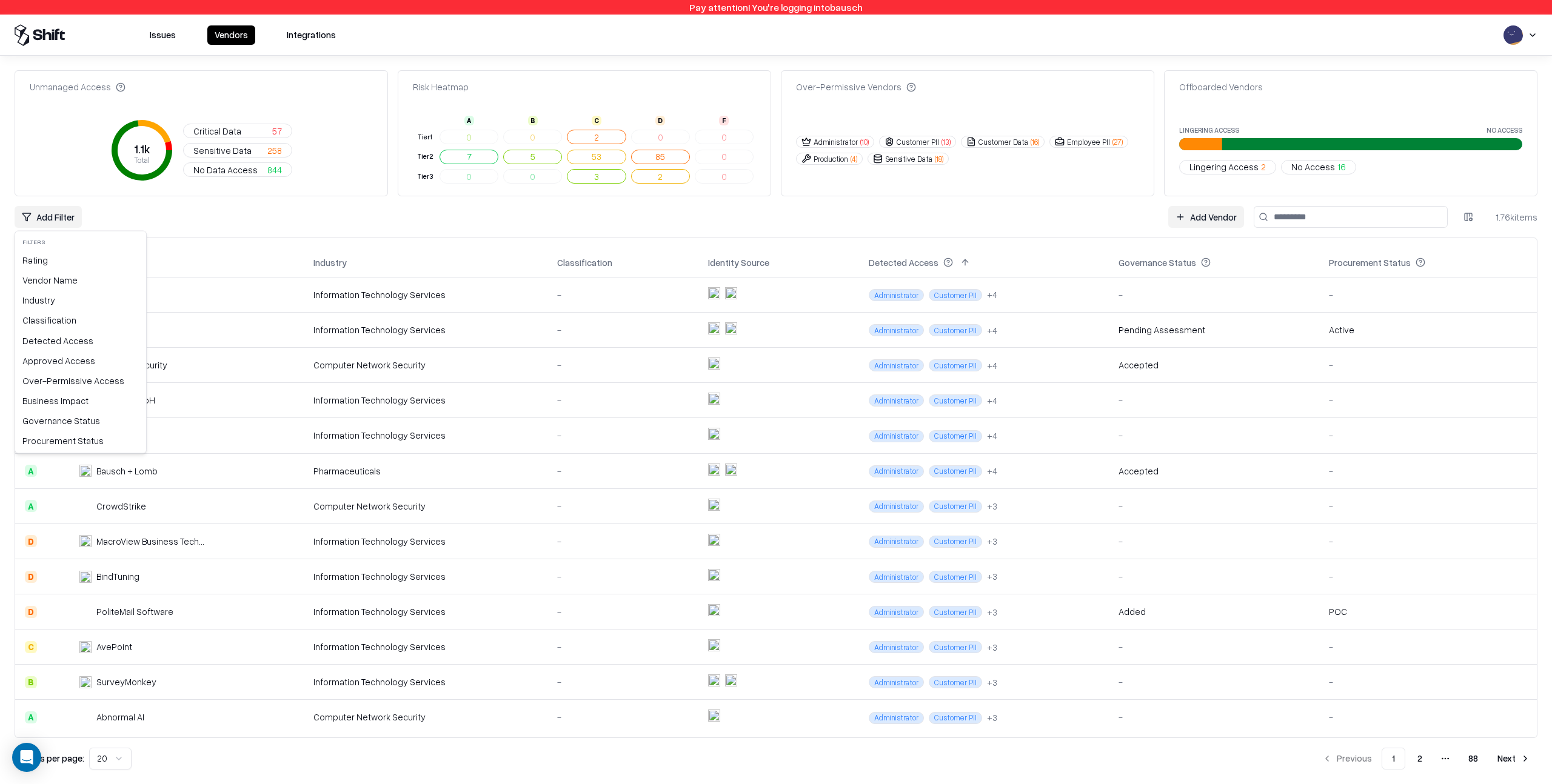
click at [56, 217] on html "Pay attention! You're logging into bausch Issues Vendors Integrations Unmanaged…" at bounding box center [776, 392] width 1552 height 784
click at [138, 215] on html "Pay attention! You're logging into bausch Issues Vendors Integrations Unmanaged…" at bounding box center [776, 392] width 1552 height 784
drag, startPoint x: 1497, startPoint y: 217, endPoint x: 1552, endPoint y: 217, distance: 55.0
click at [1551, 217] on html "Pay attention! You're logging into bausch Issues Vendors Integrations Unmanaged…" at bounding box center [776, 392] width 1552 height 784
drag, startPoint x: 1520, startPoint y: 224, endPoint x: 1511, endPoint y: 229, distance: 10.3
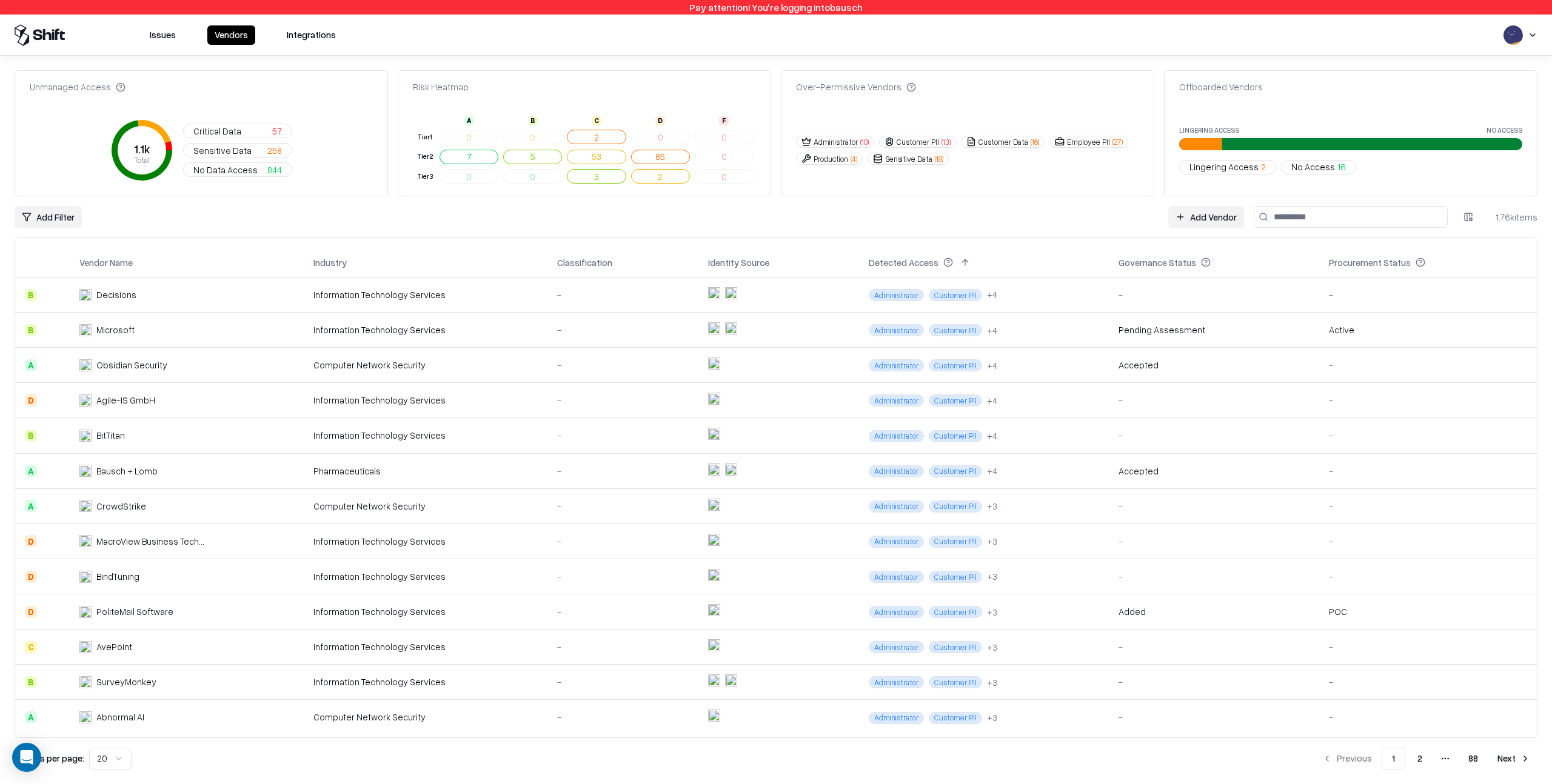
click at [1520, 224] on div "Add Vendor 1.76k items" at bounding box center [1352, 217] width 369 height 22
click at [1469, 217] on html "Pay attention! You're logging into bausch Issues Vendors Integrations Unmanaged…" at bounding box center [776, 392] width 1552 height 784
click at [1486, 216] on div "Add Vendor 1.76k items" at bounding box center [1352, 217] width 369 height 22
click at [1534, 34] on html "Pay attention! You're logging into bausch Issues Vendors Integrations Unmanaged…" at bounding box center [776, 392] width 1552 height 784
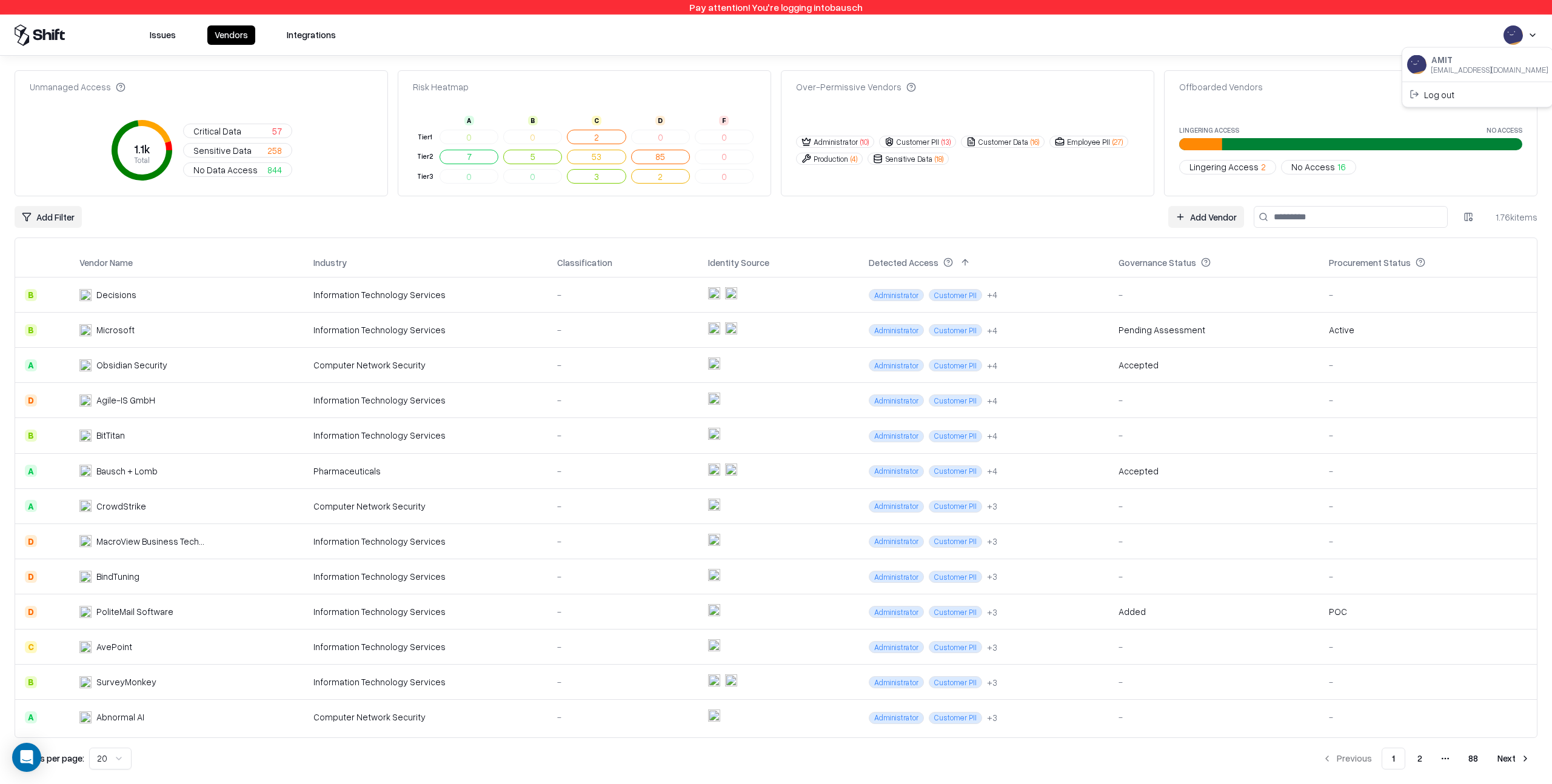
click at [1450, 39] on html "Pay attention! You're logging into bausch Issues Vendors Integrations Unmanaged…" at bounding box center [776, 392] width 1552 height 784
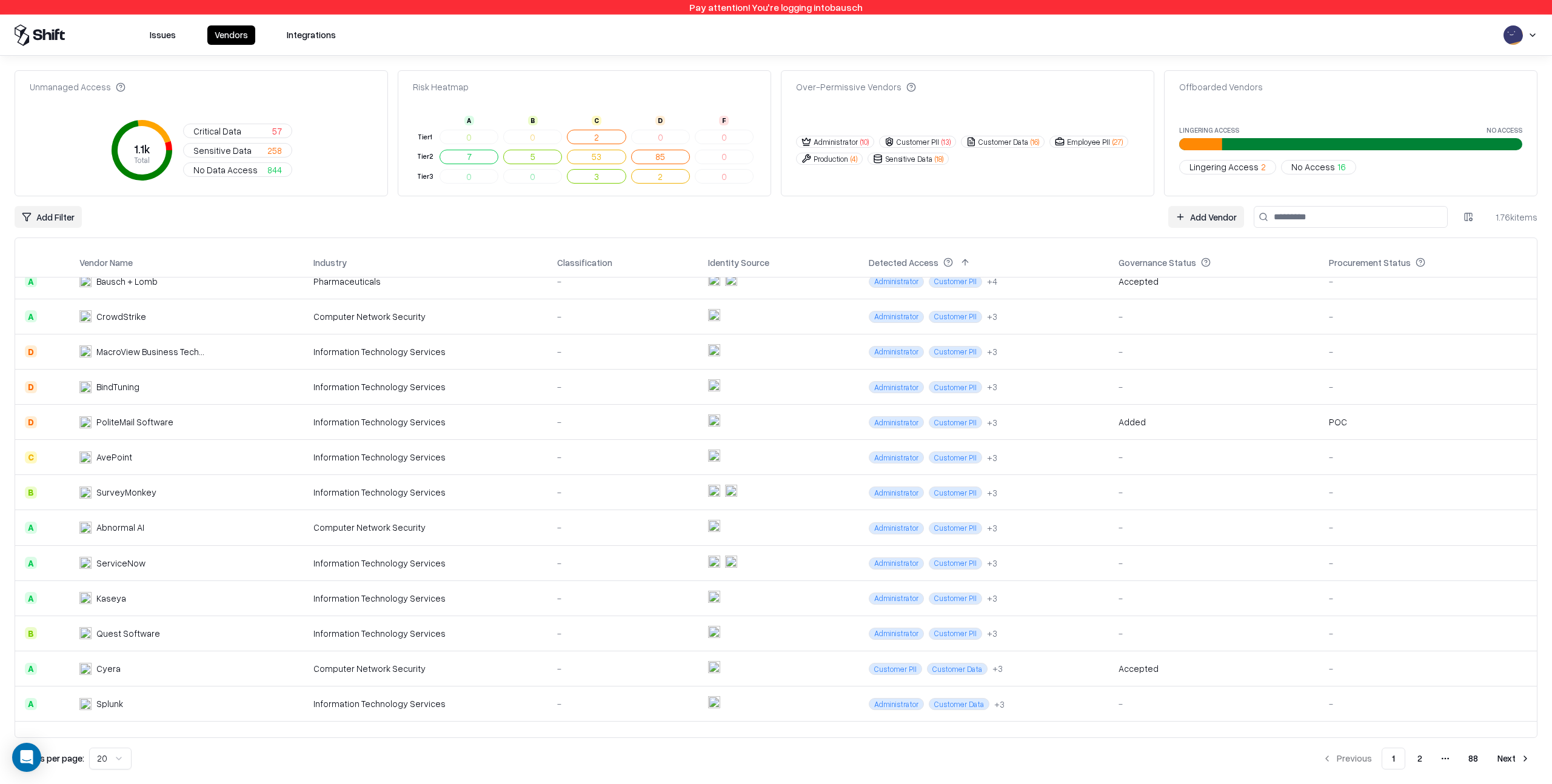
scroll to position [253, 0]
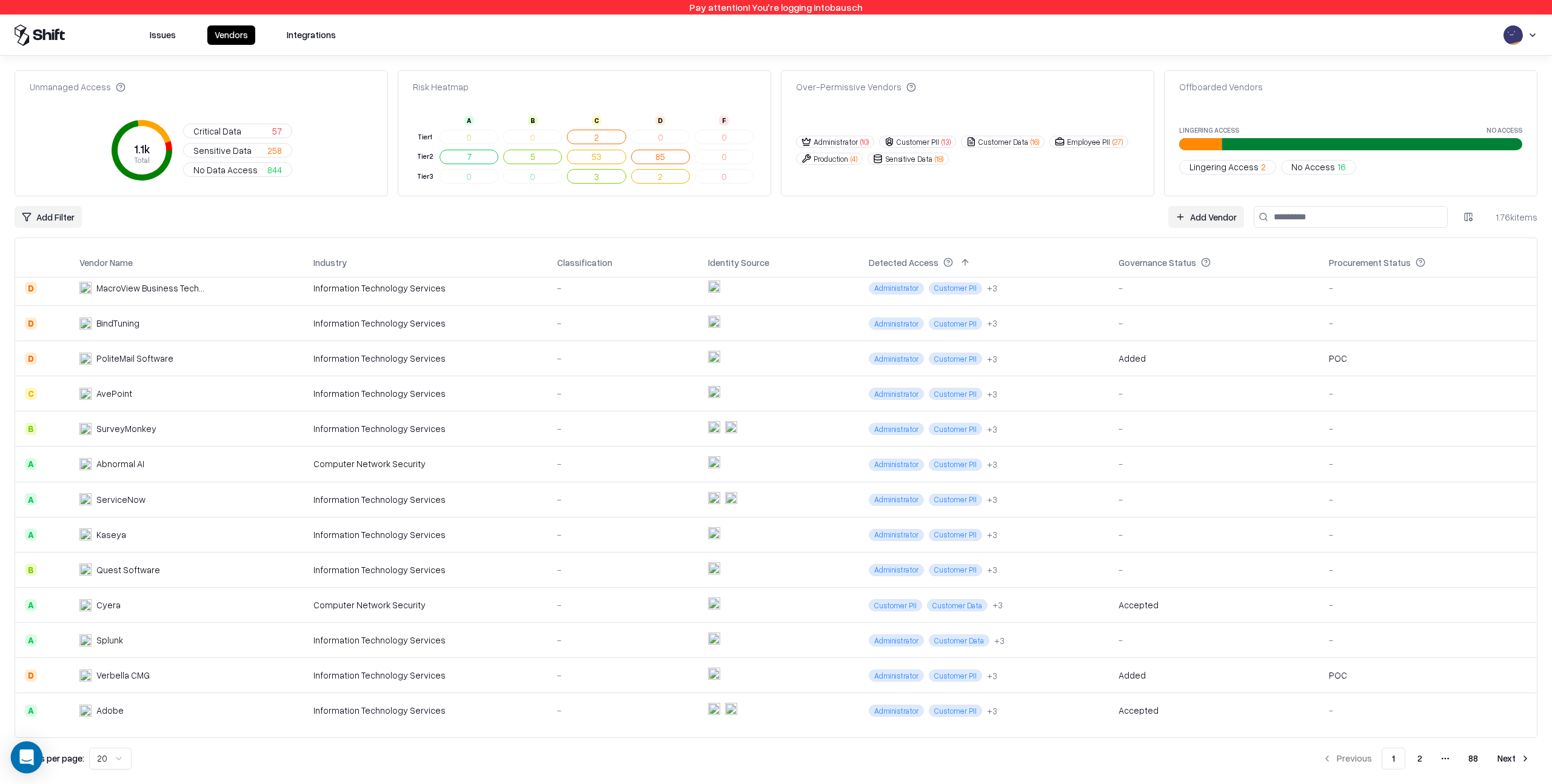
click at [26, 756] on icon "Open Intercom Messenger" at bounding box center [26, 757] width 14 height 15
click at [168, 760] on div "Results per page: 20 Previous 1 2 More pages 88 Next" at bounding box center [776, 759] width 1523 height 22
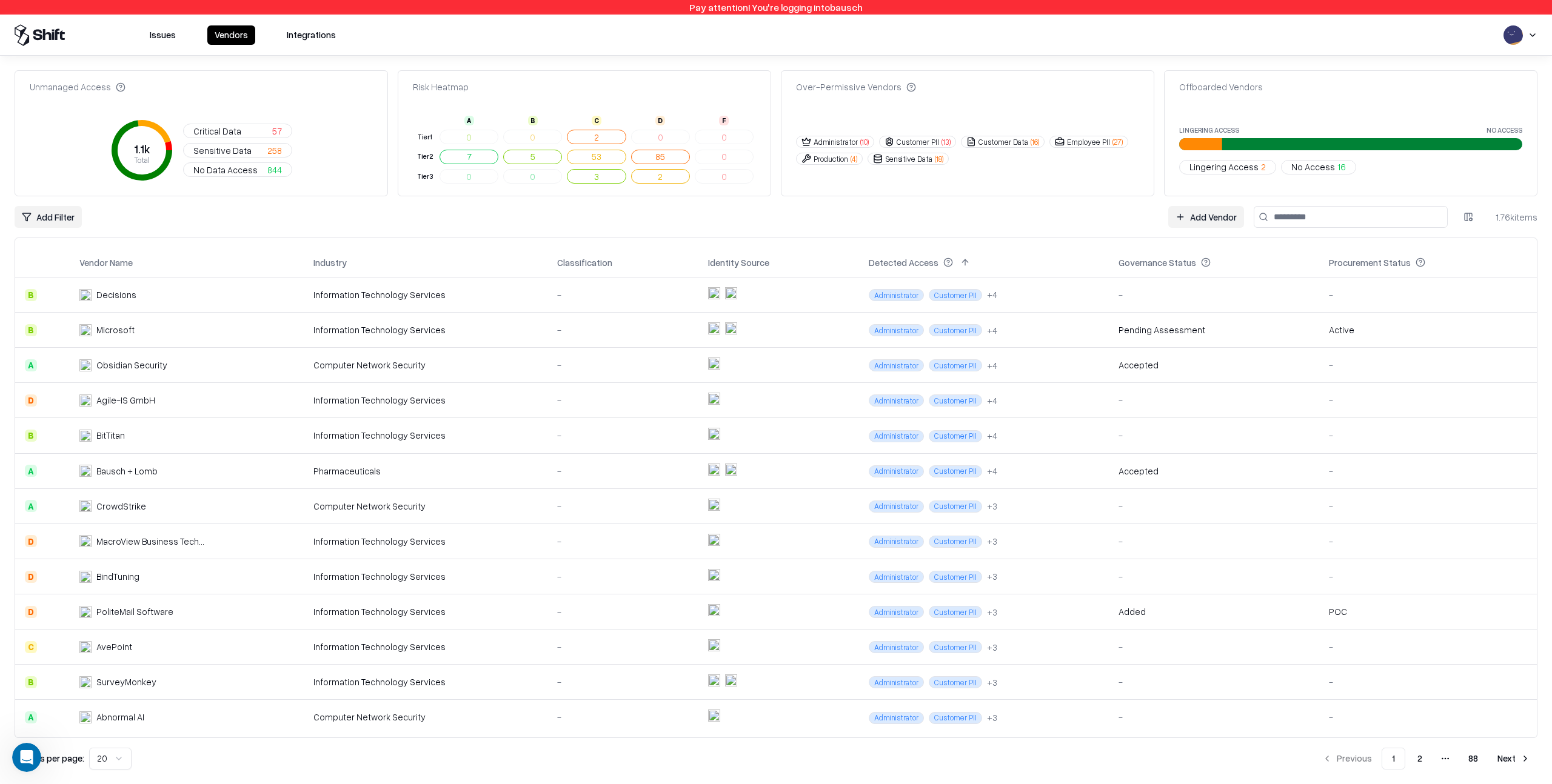
click at [1282, 214] on input at bounding box center [1351, 217] width 194 height 22
click at [1108, 216] on div "Add Filter Add Vendor 1.76k items" at bounding box center [776, 217] width 1523 height 22
drag, startPoint x: 1286, startPoint y: 217, endPoint x: 1359, endPoint y: 213, distance: 73.1
click at [1286, 217] on input at bounding box center [1351, 217] width 194 height 22
click at [1328, 216] on input at bounding box center [1351, 217] width 194 height 22
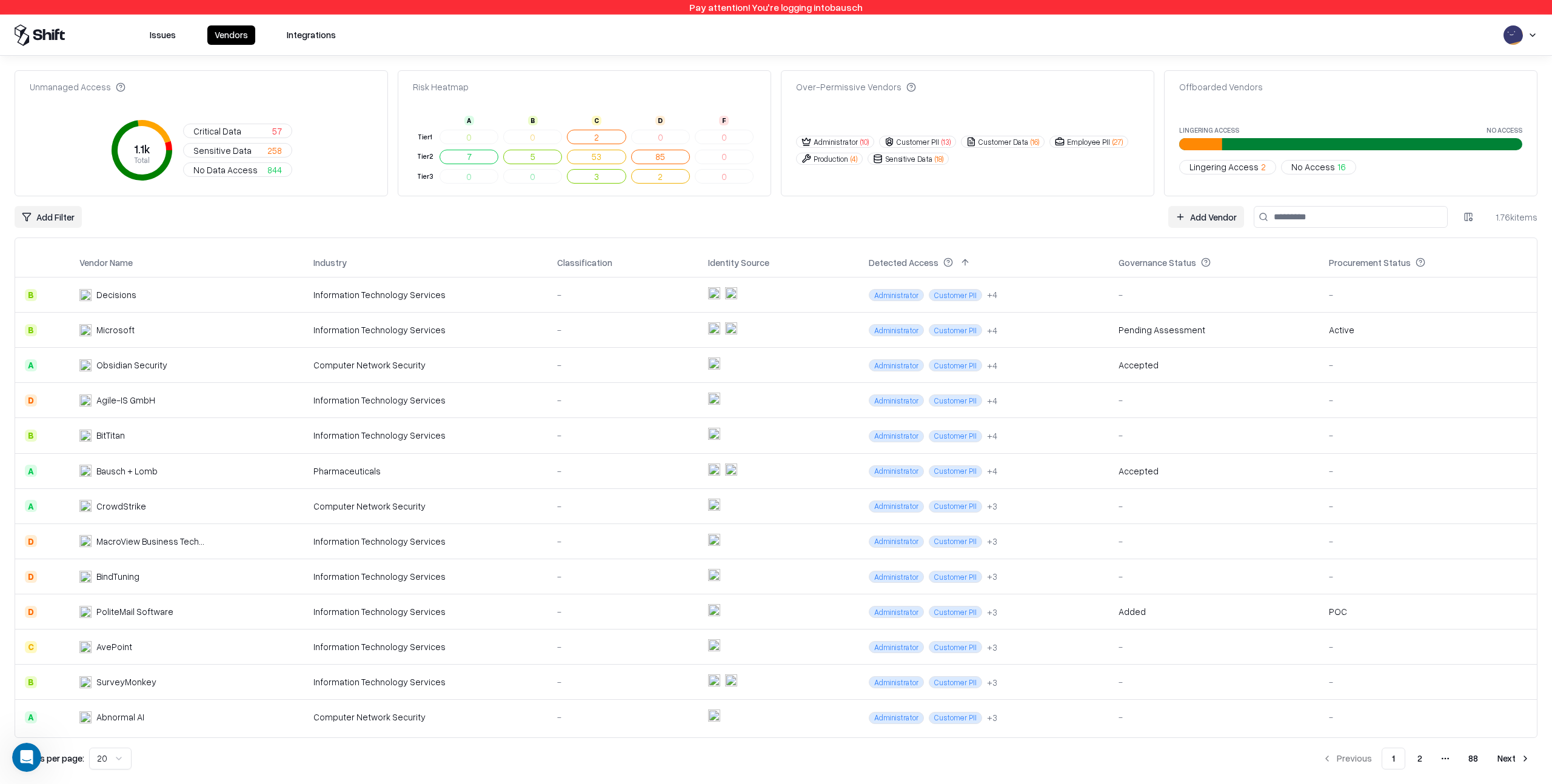
drag, startPoint x: 1107, startPoint y: 217, endPoint x: 1201, endPoint y: 215, distance: 94.0
click at [1107, 217] on div "Add Filter Add Vendor 1.76k items" at bounding box center [776, 217] width 1523 height 22
click at [1282, 216] on input at bounding box center [1351, 217] width 194 height 22
click at [1086, 212] on div "Add Filter Add Vendor 1.76k items" at bounding box center [776, 217] width 1523 height 22
click at [1293, 220] on input at bounding box center [1351, 217] width 194 height 22
